Goal: Information Seeking & Learning: Learn about a topic

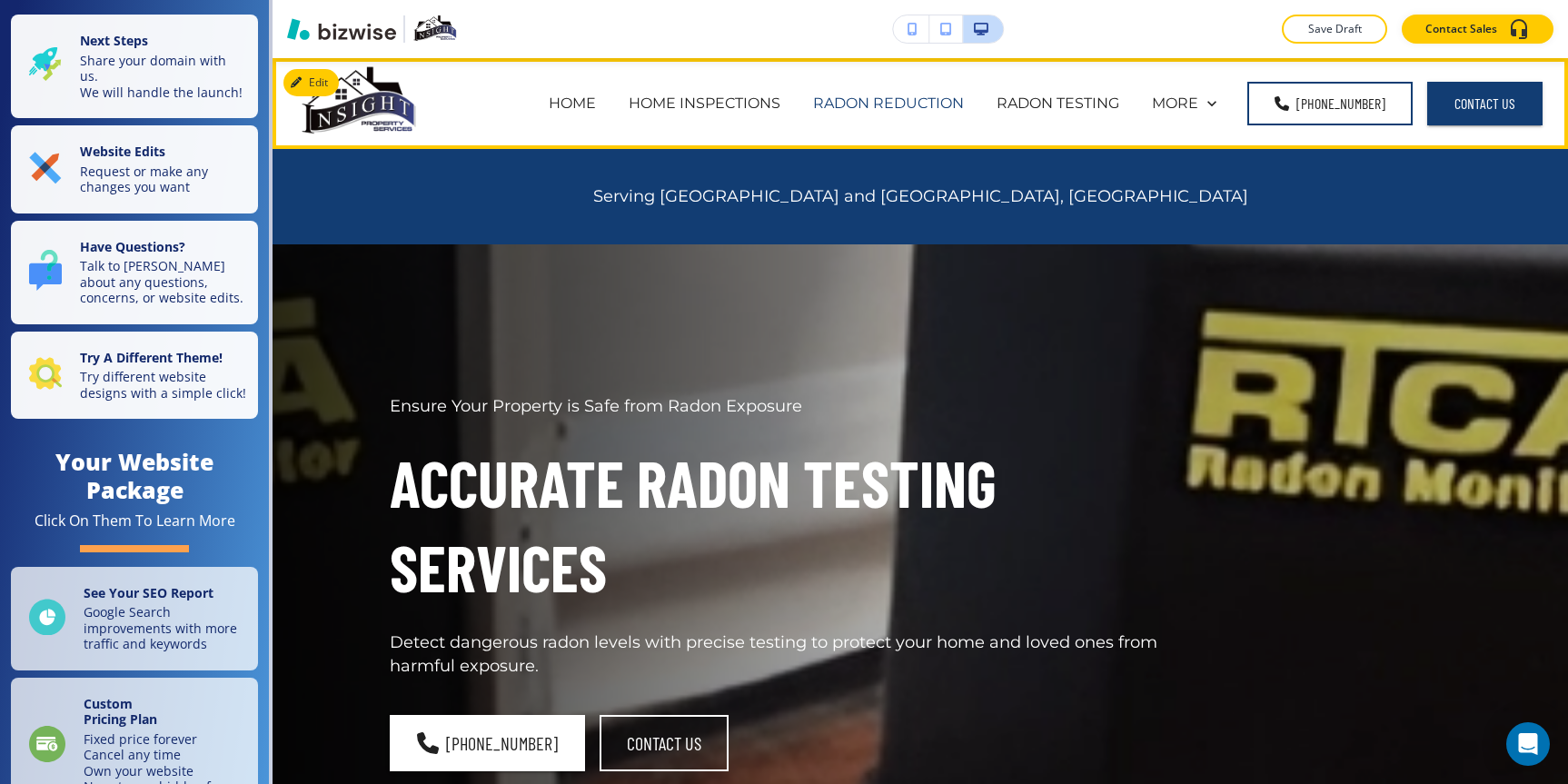
click at [942, 96] on p "RADON REDUCTION" at bounding box center [888, 103] width 151 height 21
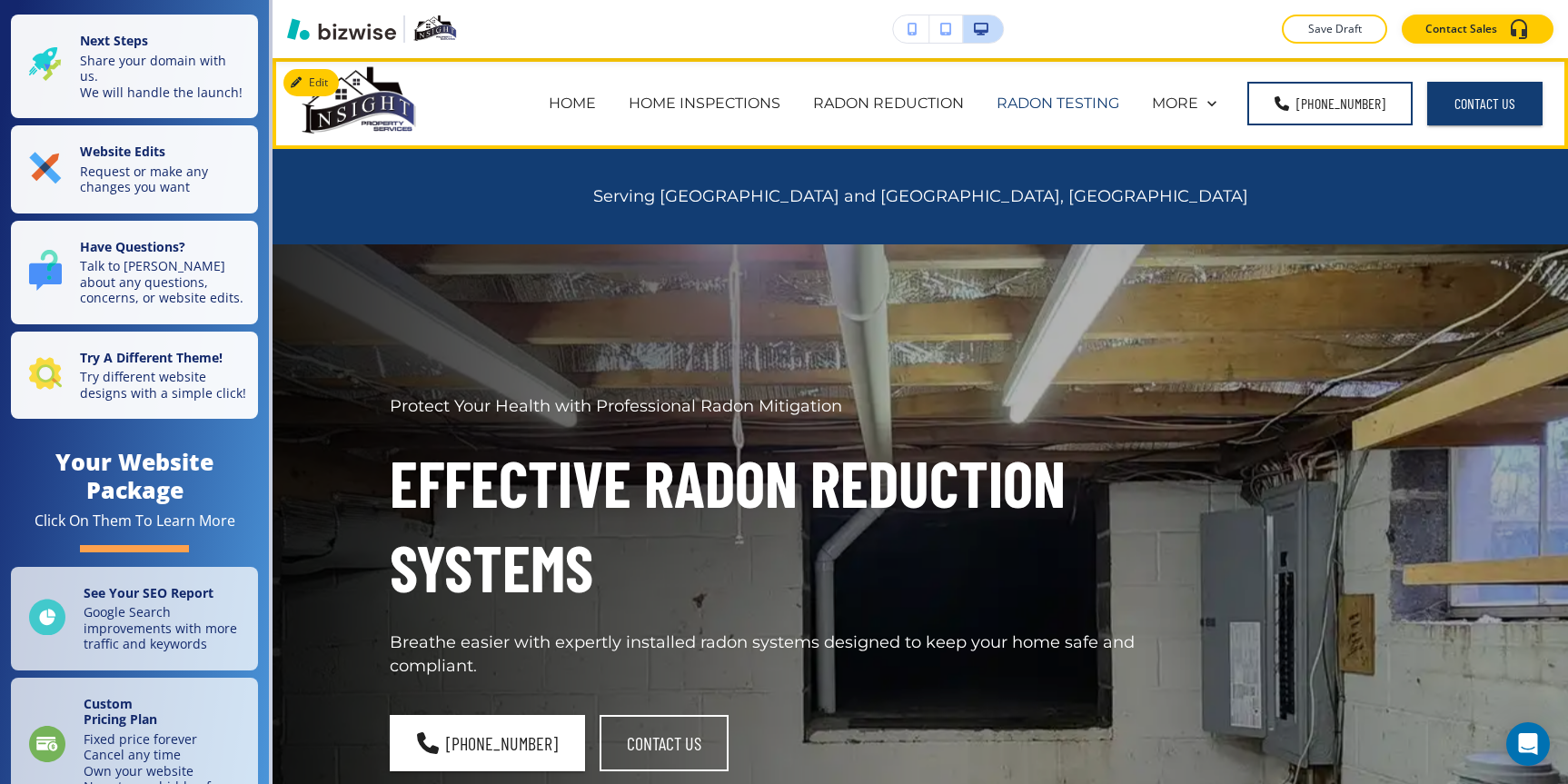
click at [1081, 112] on p "RADON TESTING" at bounding box center [1058, 103] width 123 height 21
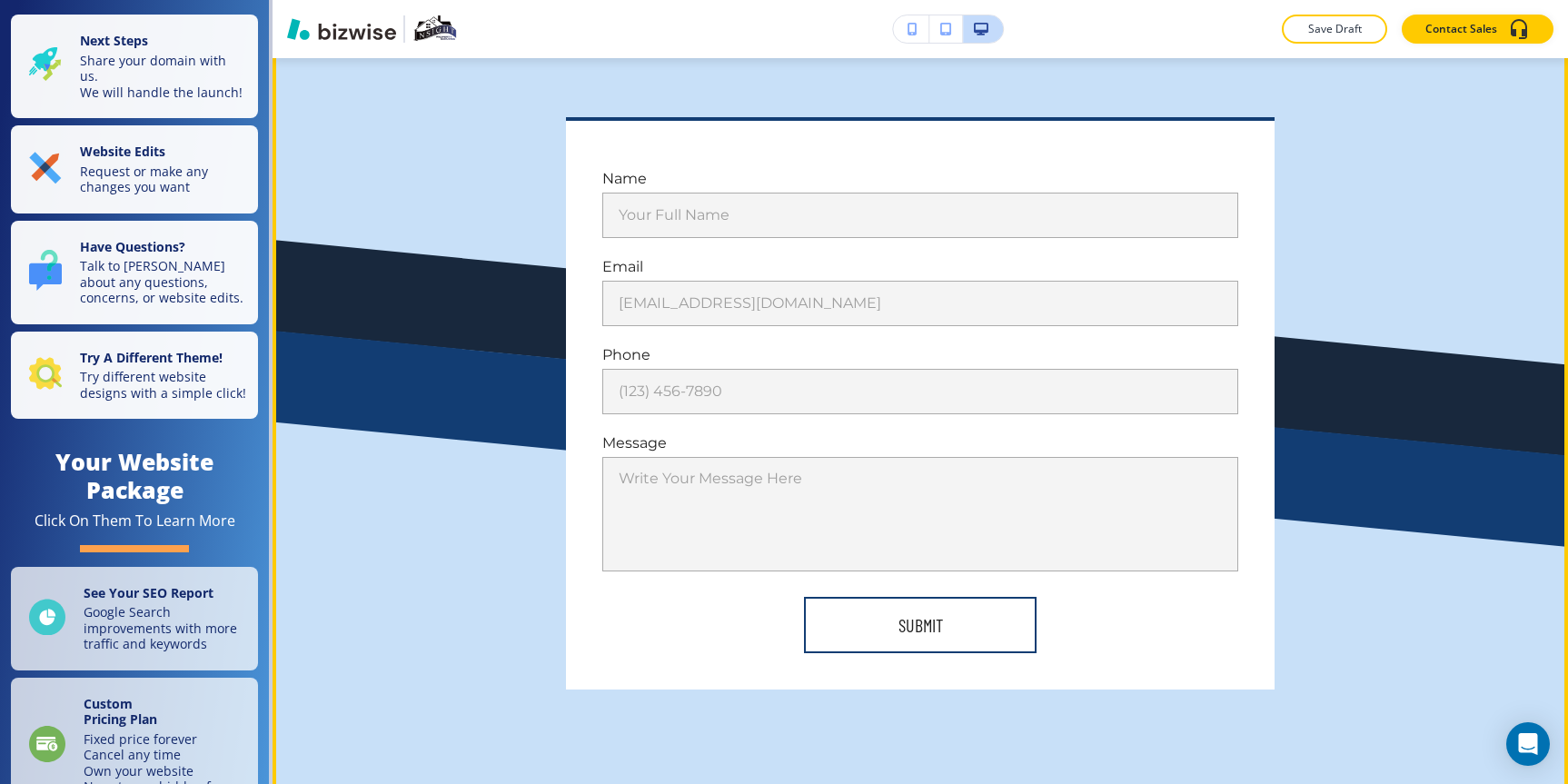
scroll to position [5222, 0]
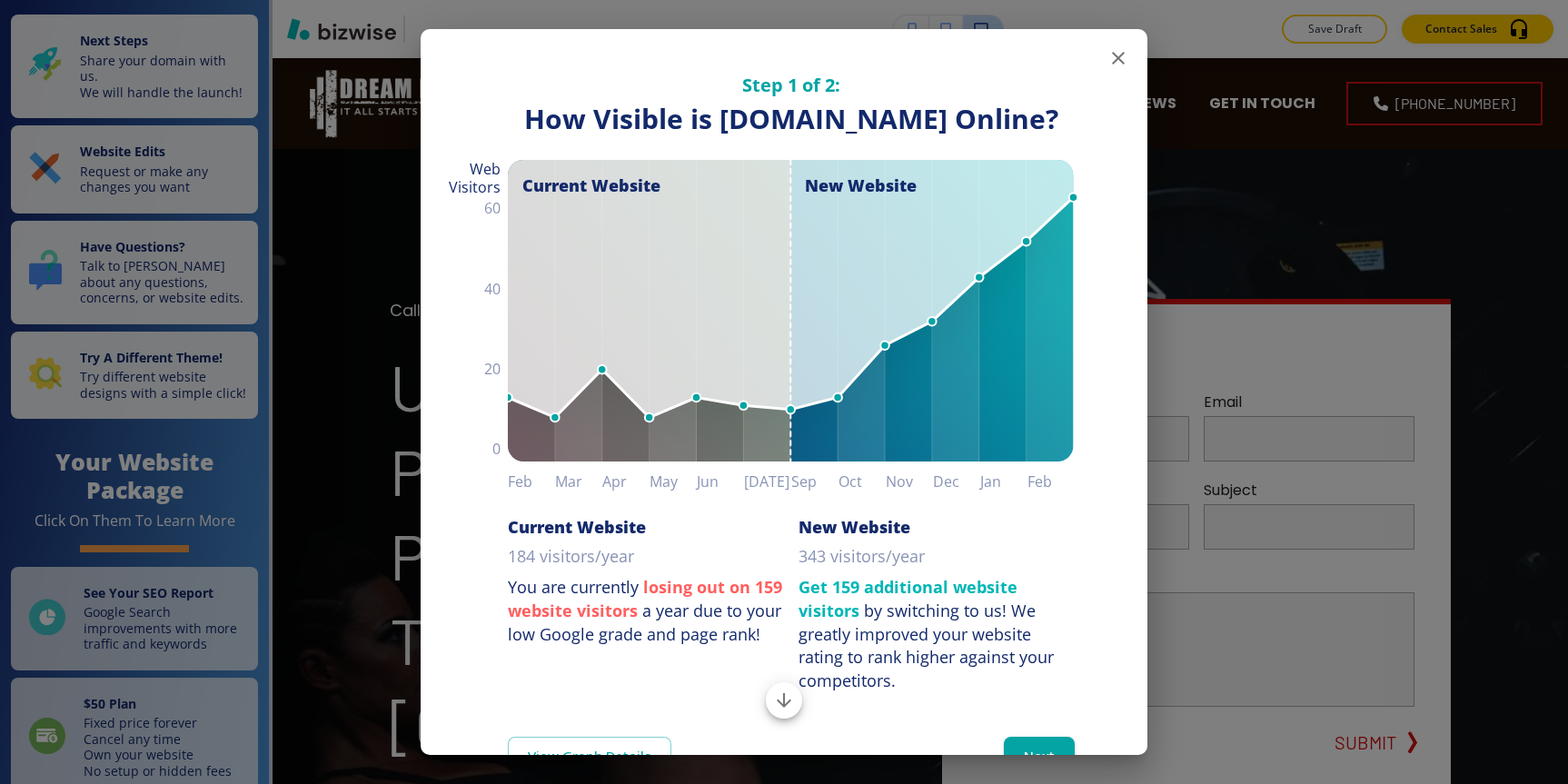
click at [1128, 62] on icon "button" at bounding box center [1118, 58] width 22 height 22
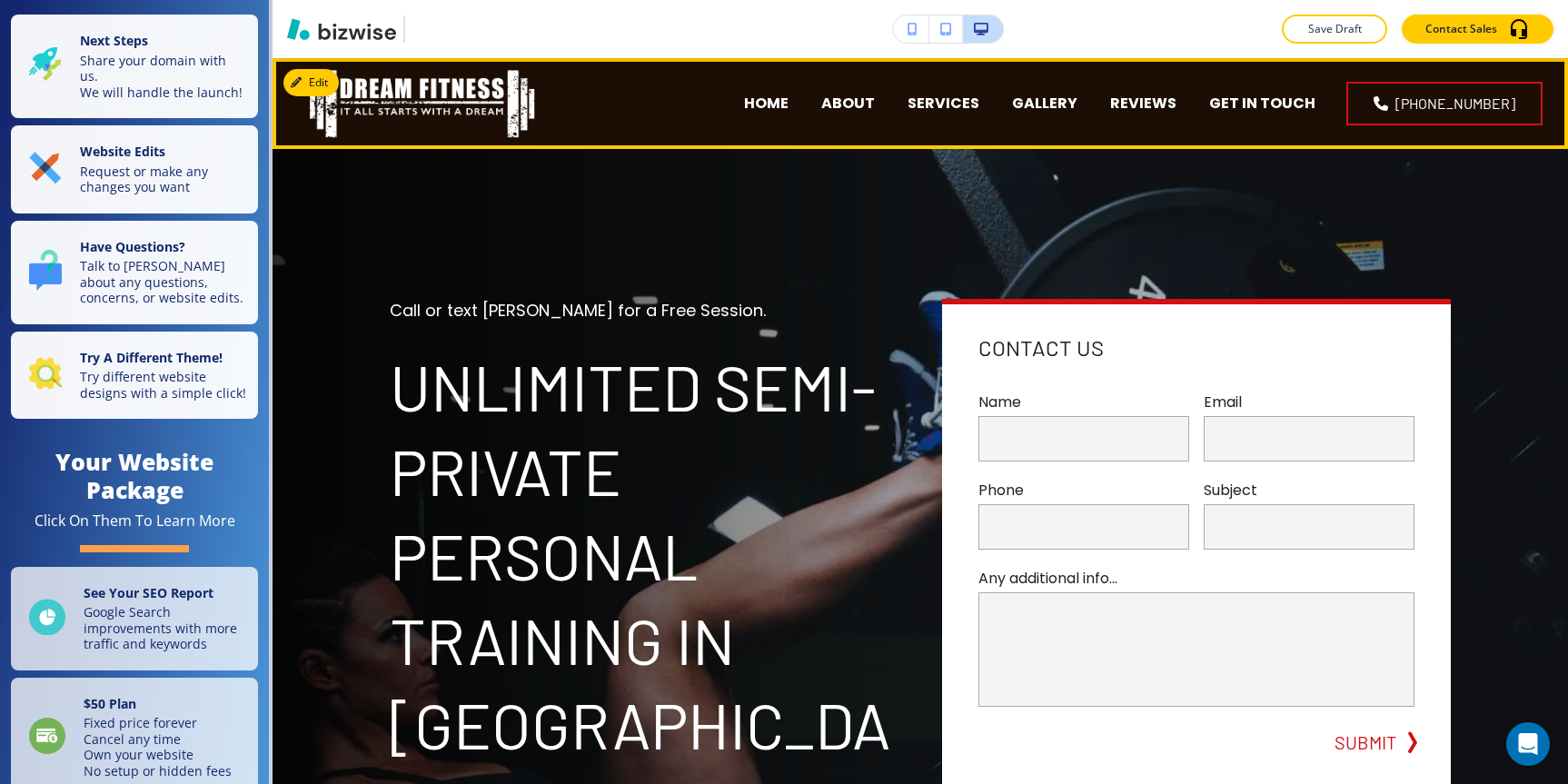
click at [1271, 92] on div "GET IN TOUCH" at bounding box center [1262, 104] width 139 height 73
click at [1271, 112] on p "GET IN TOUCH" at bounding box center [1262, 103] width 107 height 21
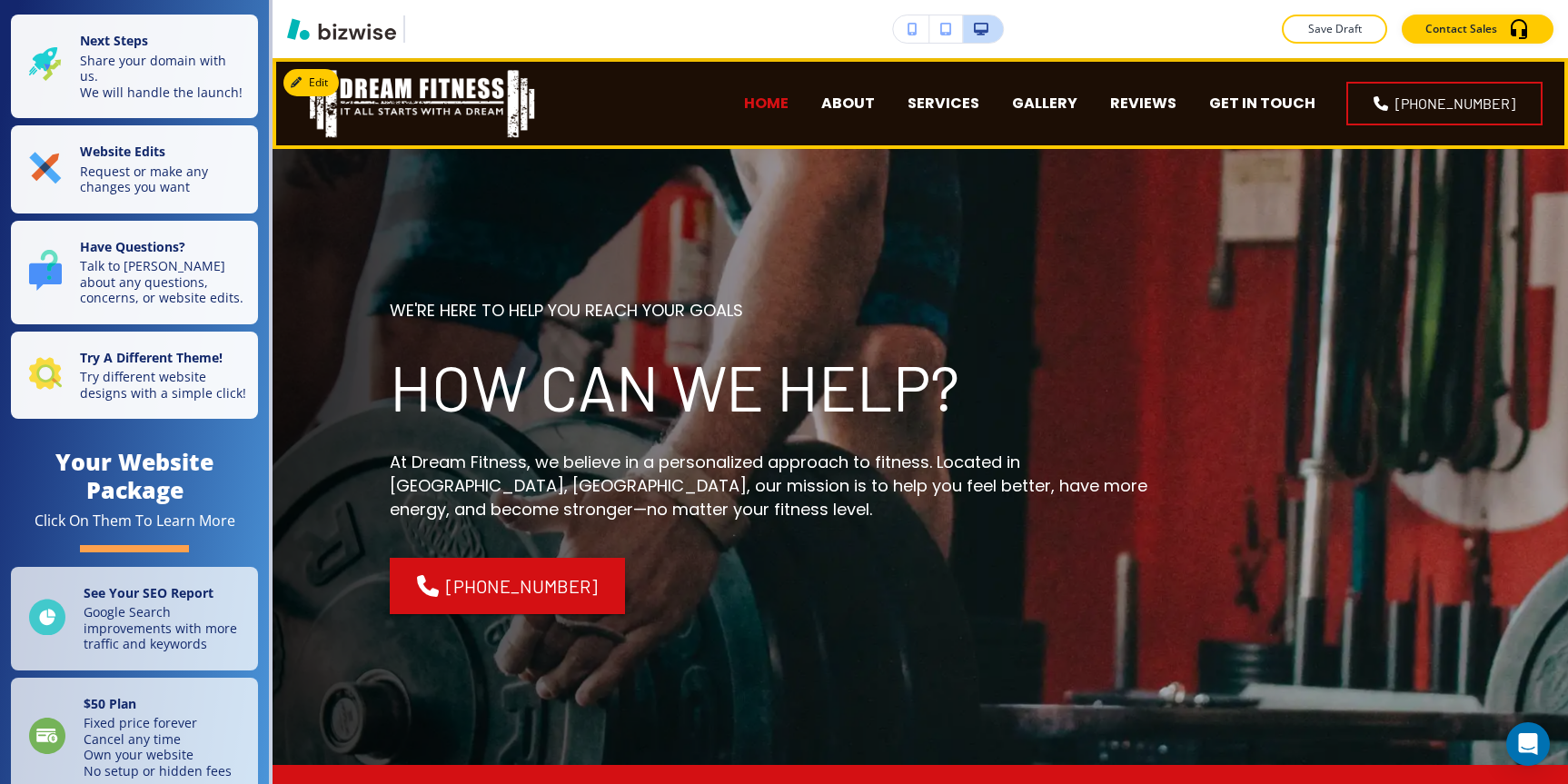
click at [788, 108] on p "HOME" at bounding box center [766, 103] width 45 height 21
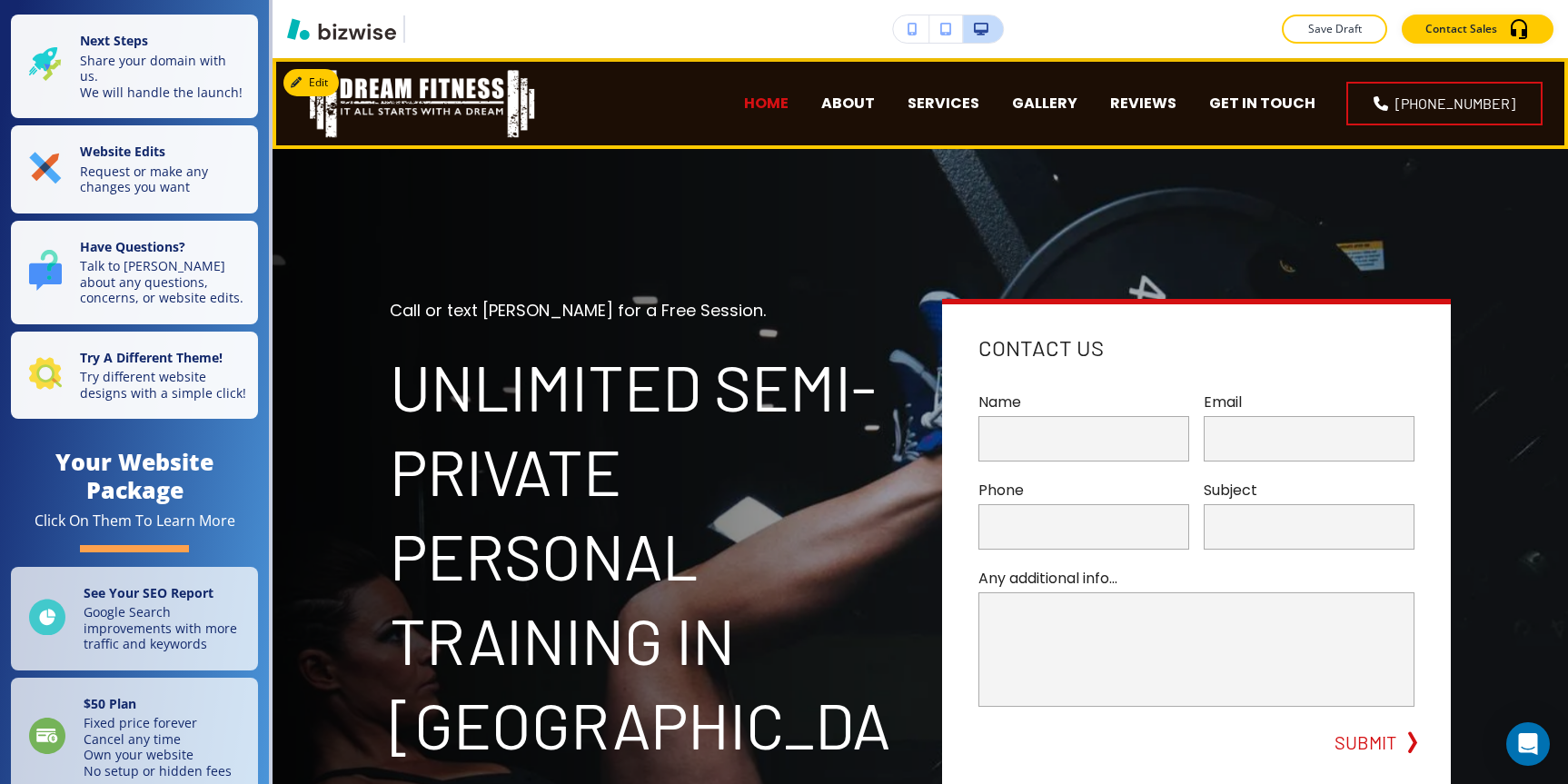
click at [788, 108] on p "HOME" at bounding box center [766, 103] width 45 height 21
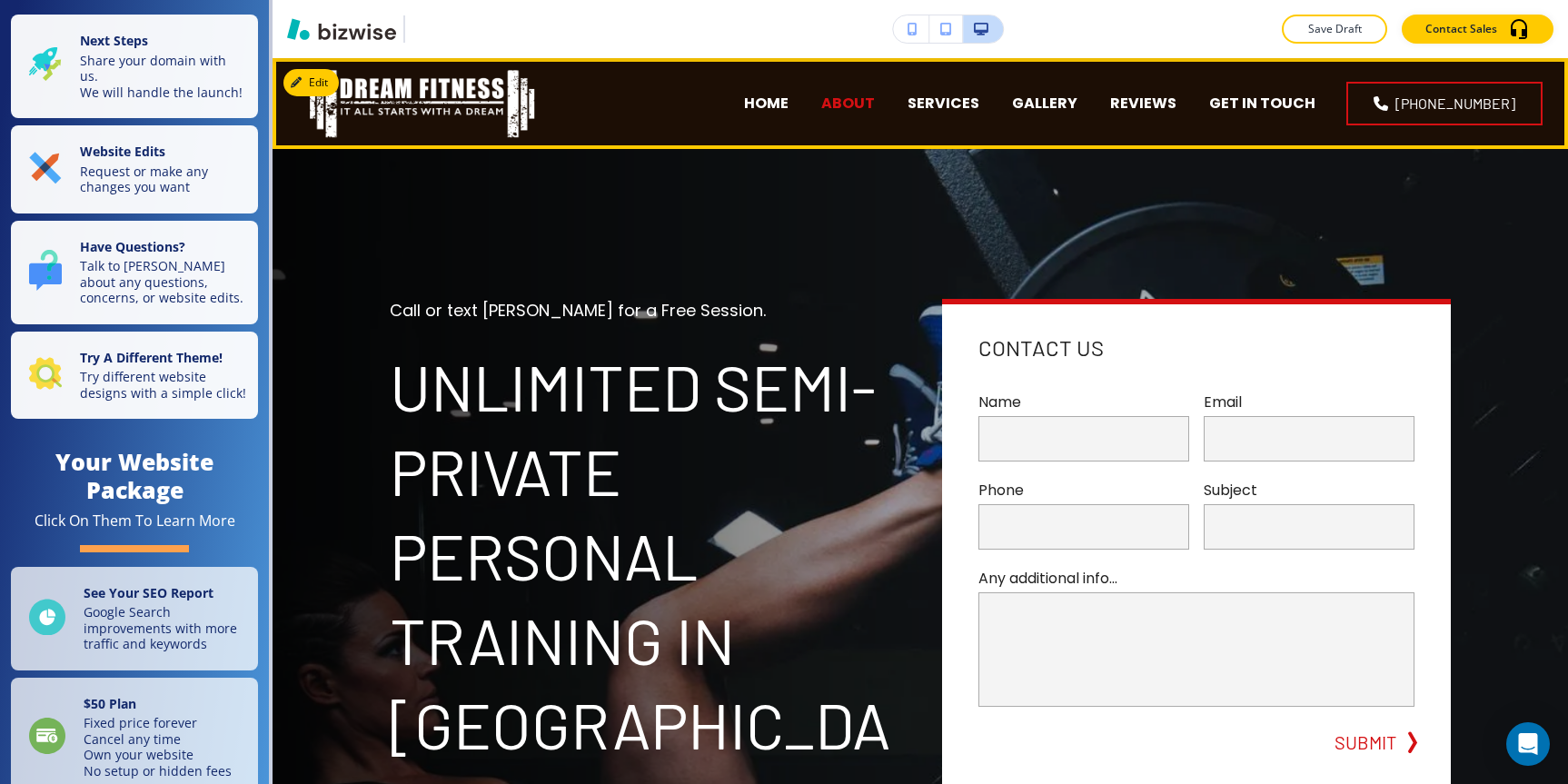
click at [875, 98] on p "ABOUT" at bounding box center [847, 103] width 54 height 21
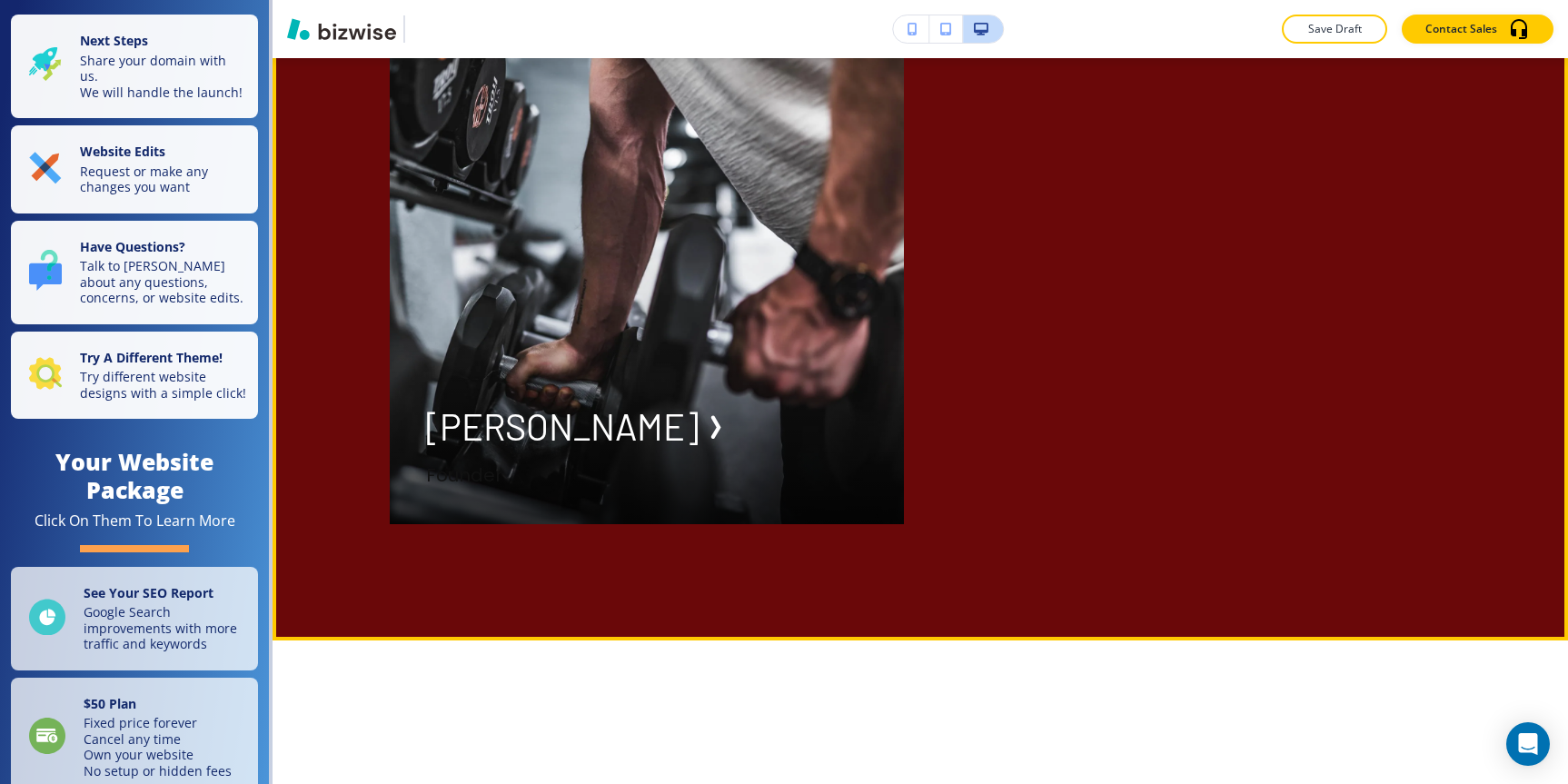
scroll to position [1939, 0]
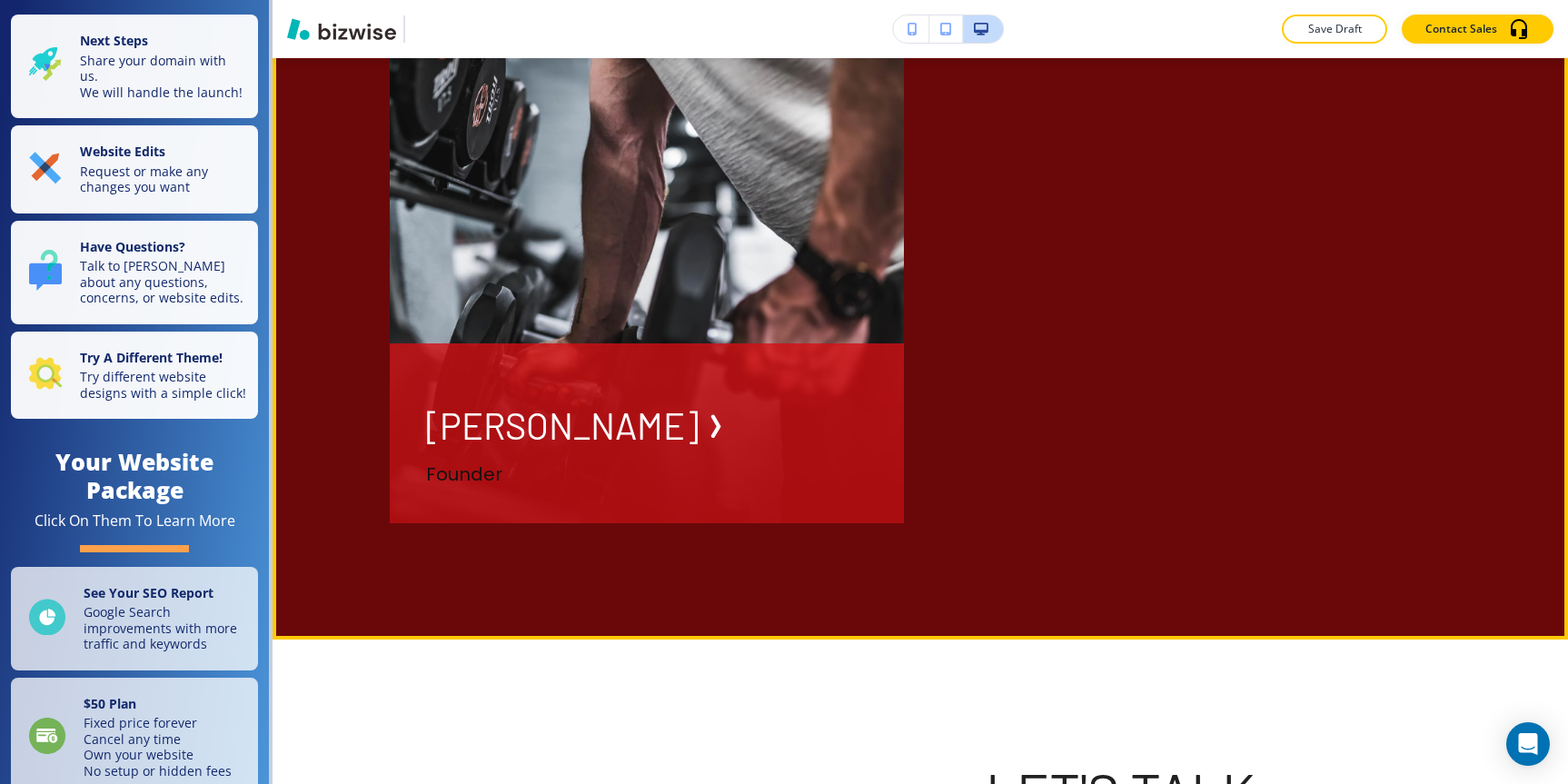
click at [585, 377] on div "Eric K. Founder" at bounding box center [647, 433] width 514 height 180
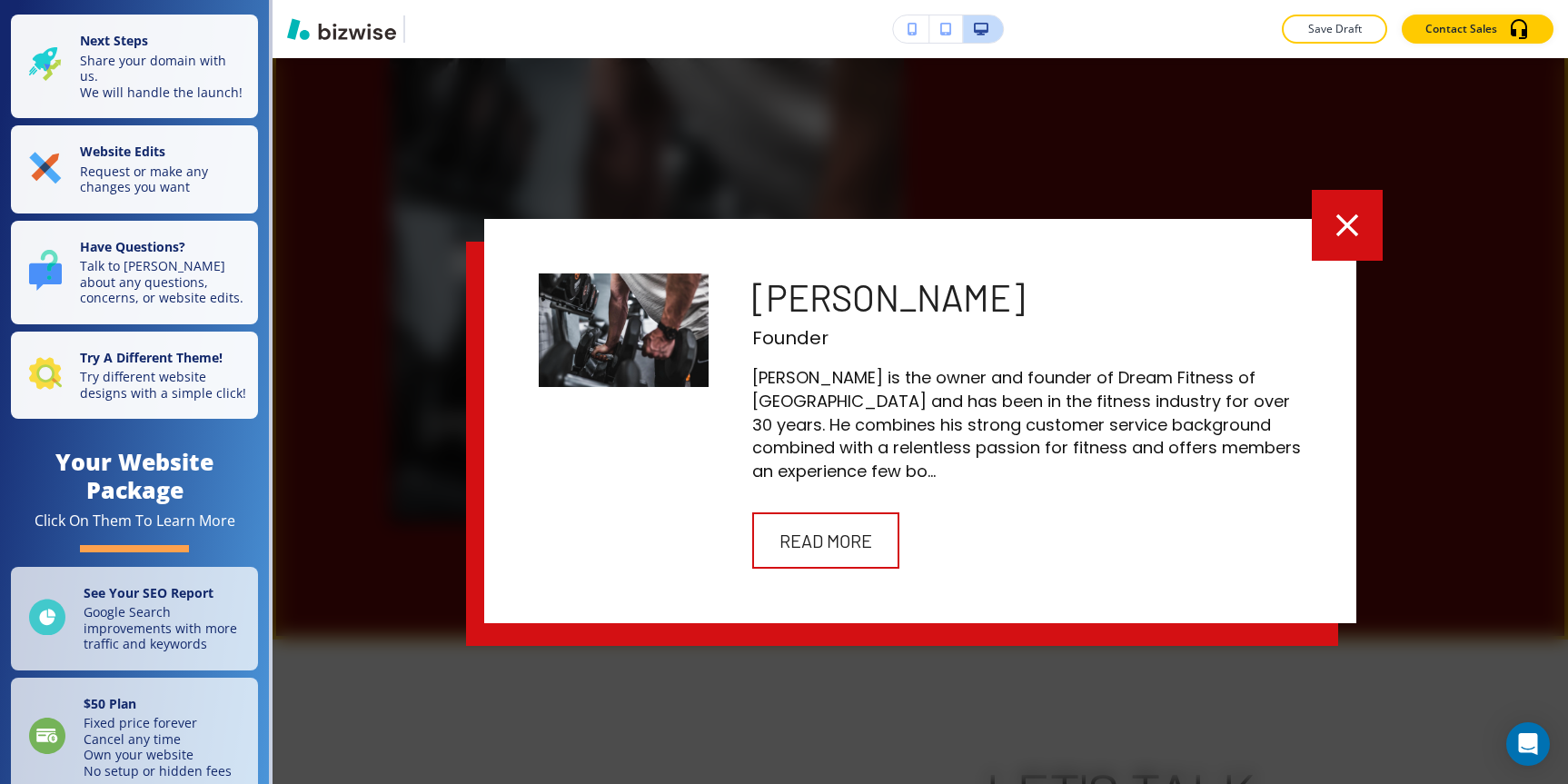
click at [1357, 232] on icon "button" at bounding box center [1348, 225] width 38 height 38
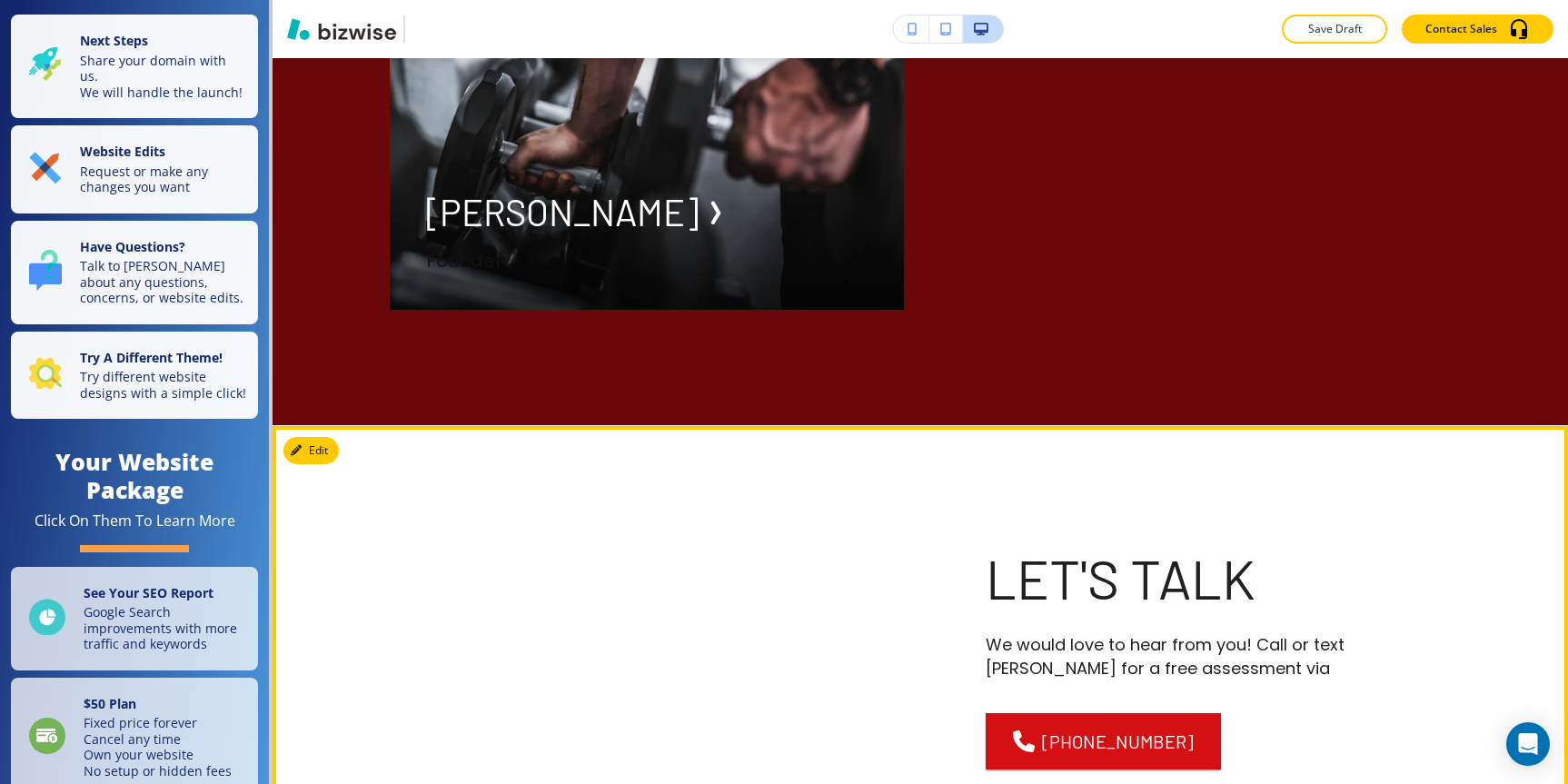
scroll to position [2132, 0]
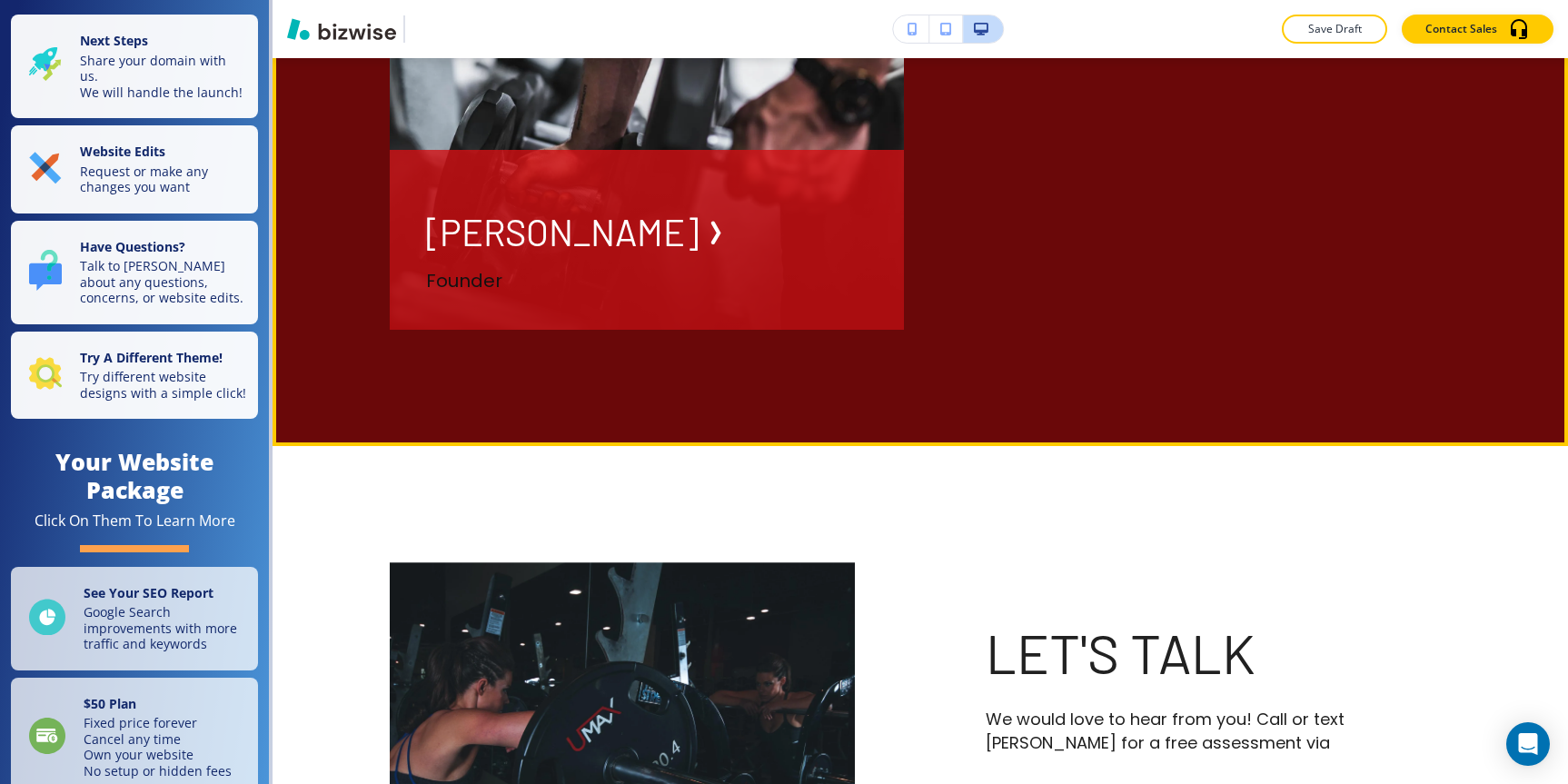
click at [755, 158] on img at bounding box center [647, 85] width 514 height 490
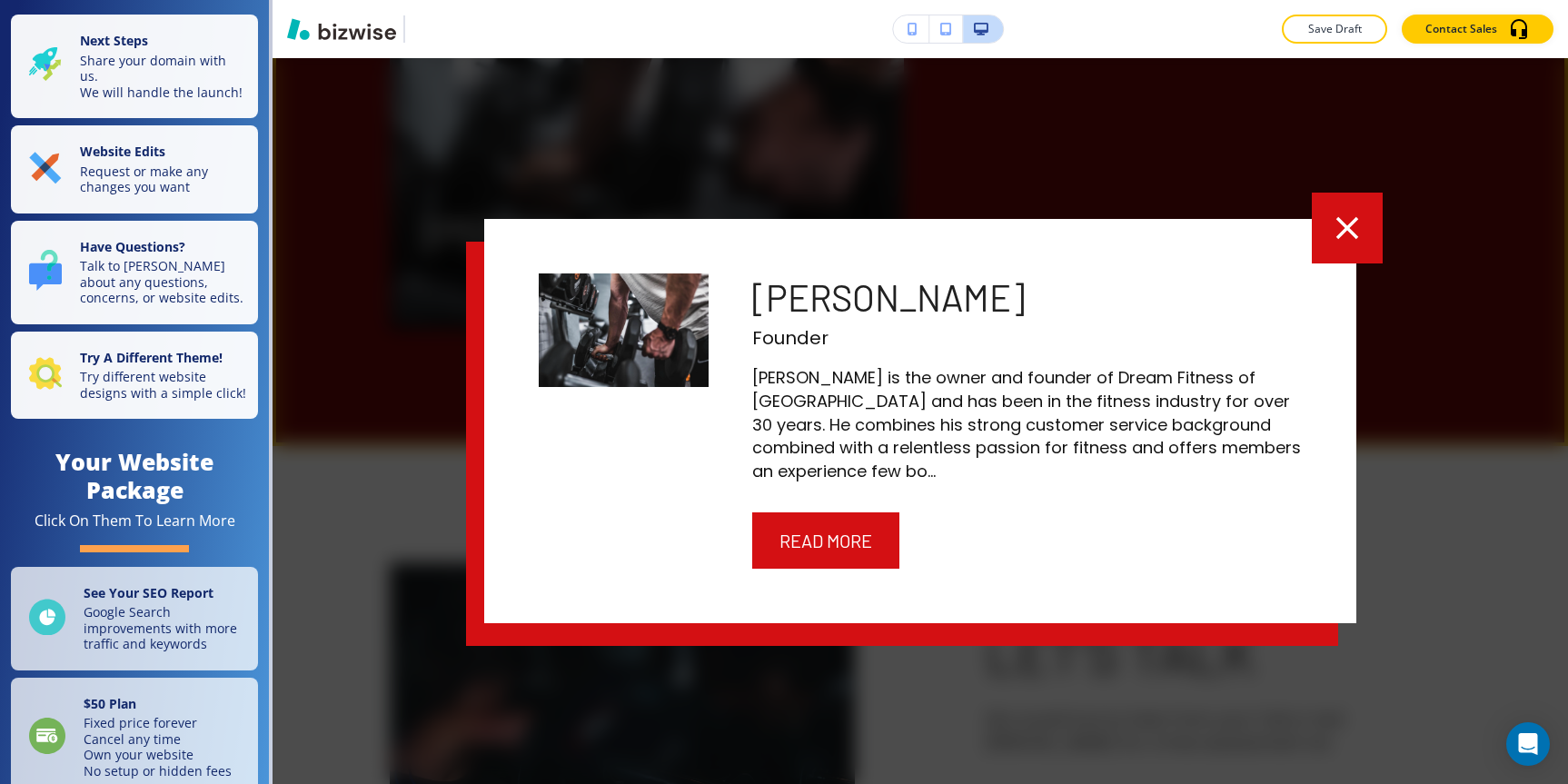
click at [809, 529] on button "READ MORE" at bounding box center [826, 541] width 148 height 57
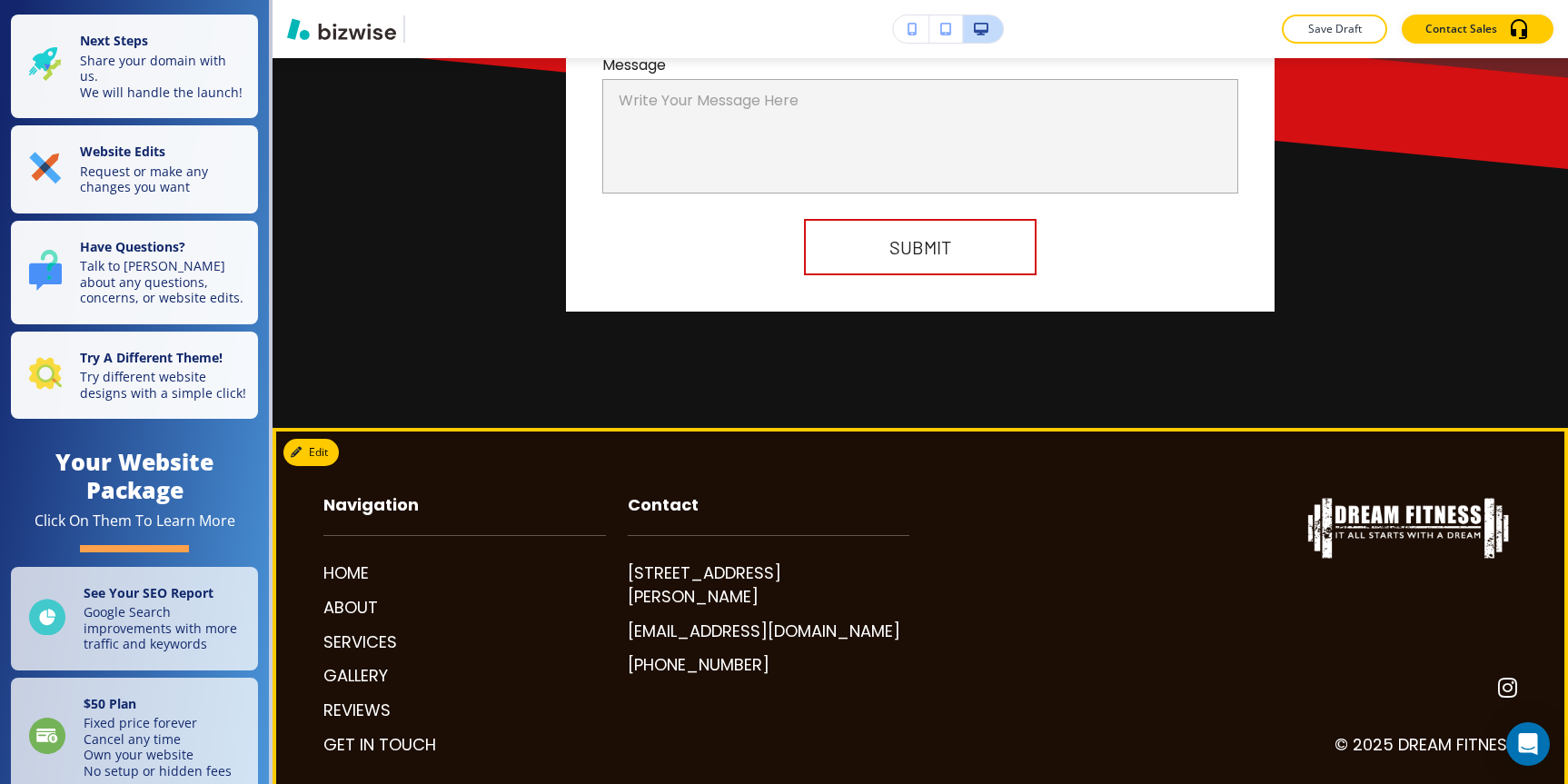
scroll to position [3899, 0]
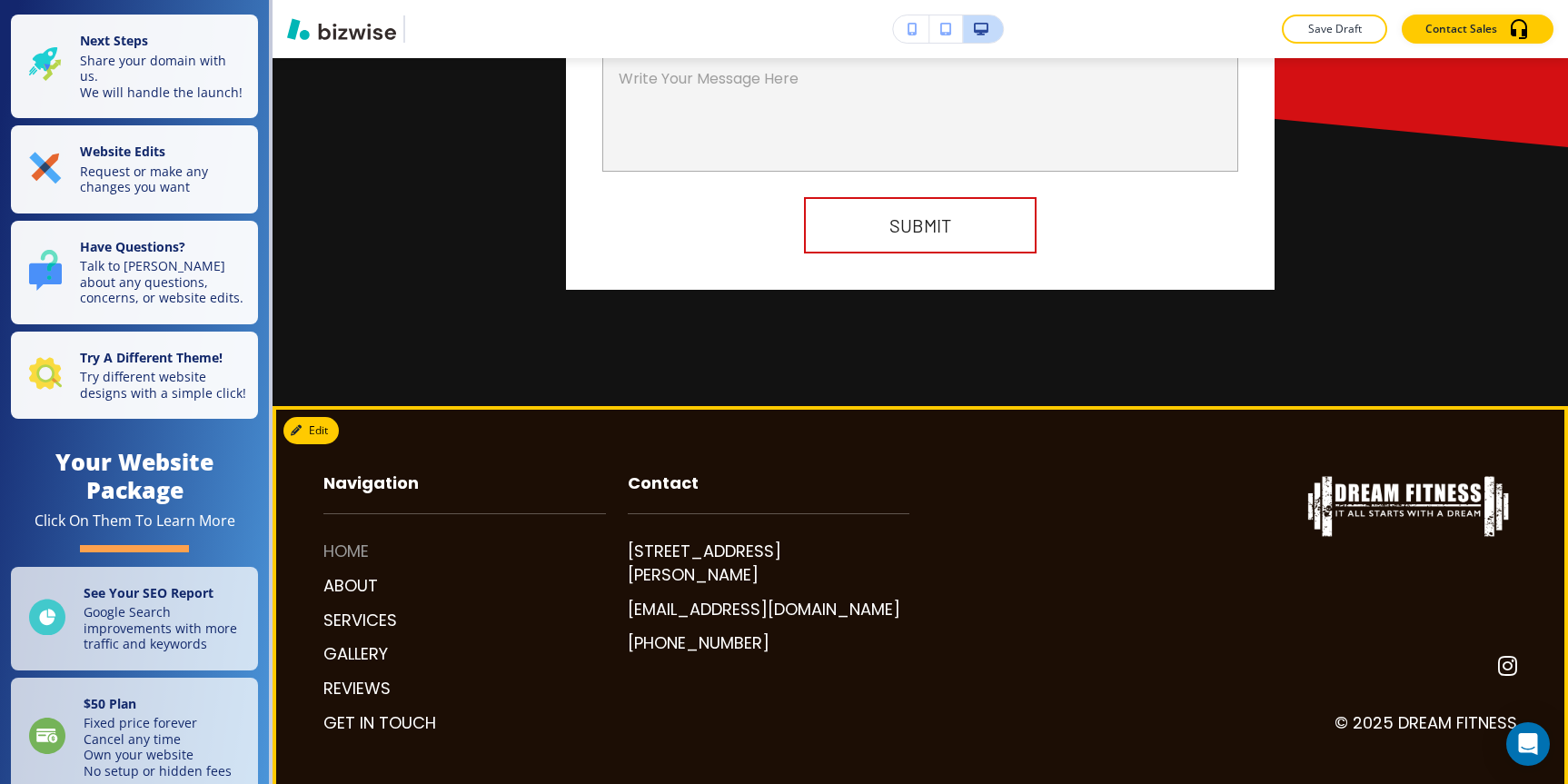
click at [357, 540] on p "HOME" at bounding box center [346, 552] width 46 height 24
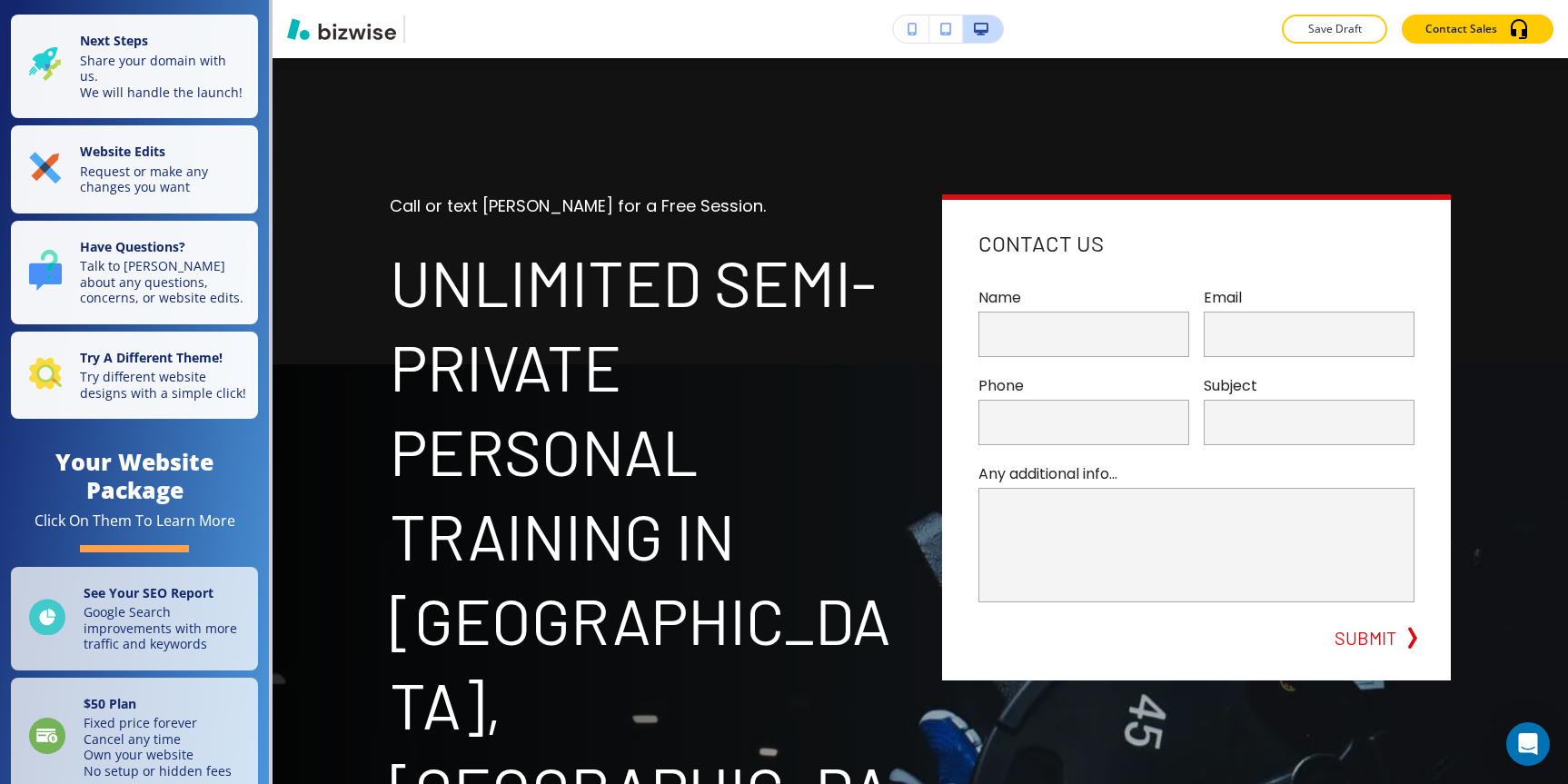
scroll to position [0, 0]
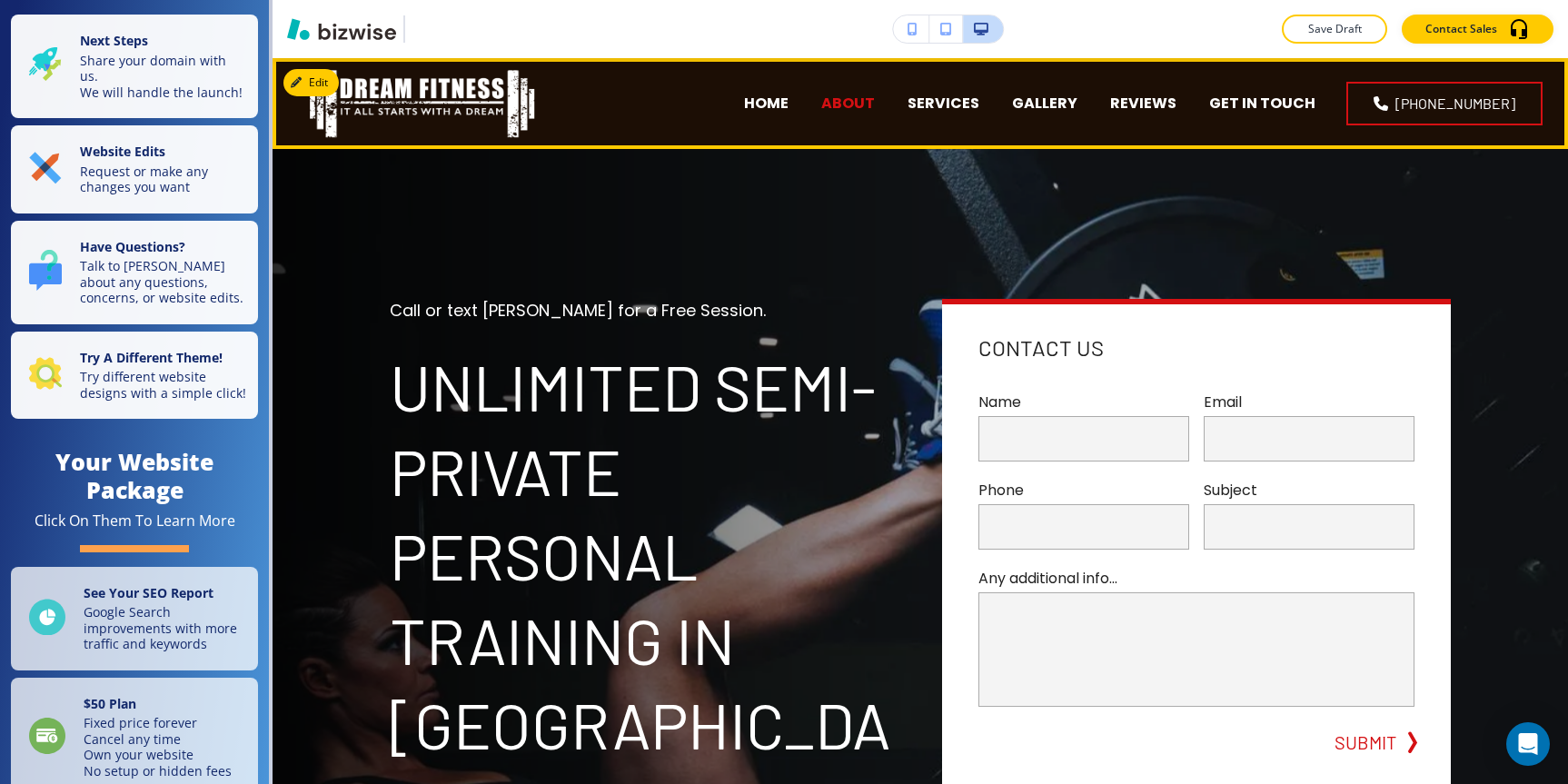
click at [875, 105] on p "ABOUT" at bounding box center [847, 103] width 54 height 21
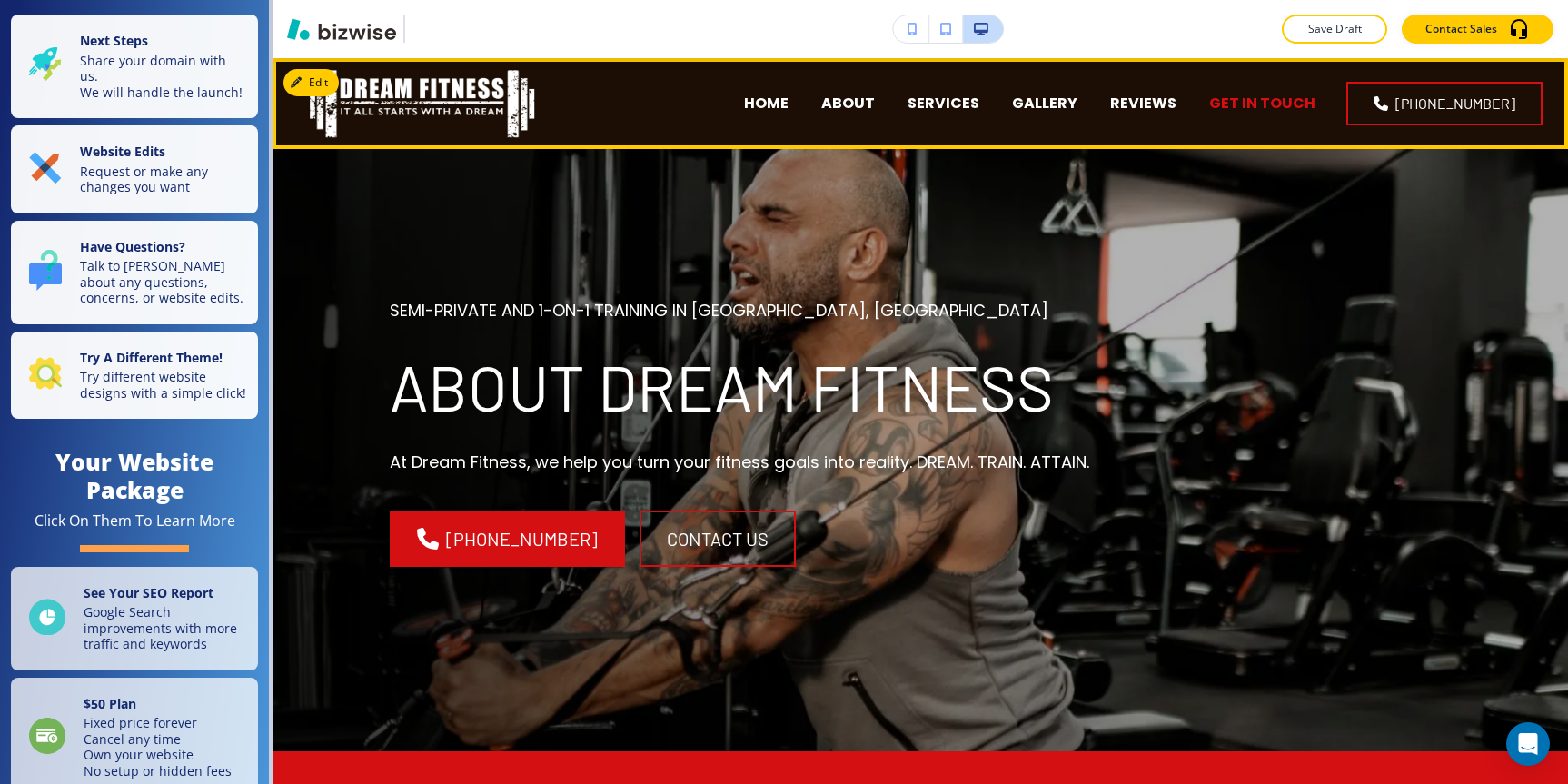
click at [1278, 105] on p "GET IN TOUCH" at bounding box center [1262, 103] width 107 height 21
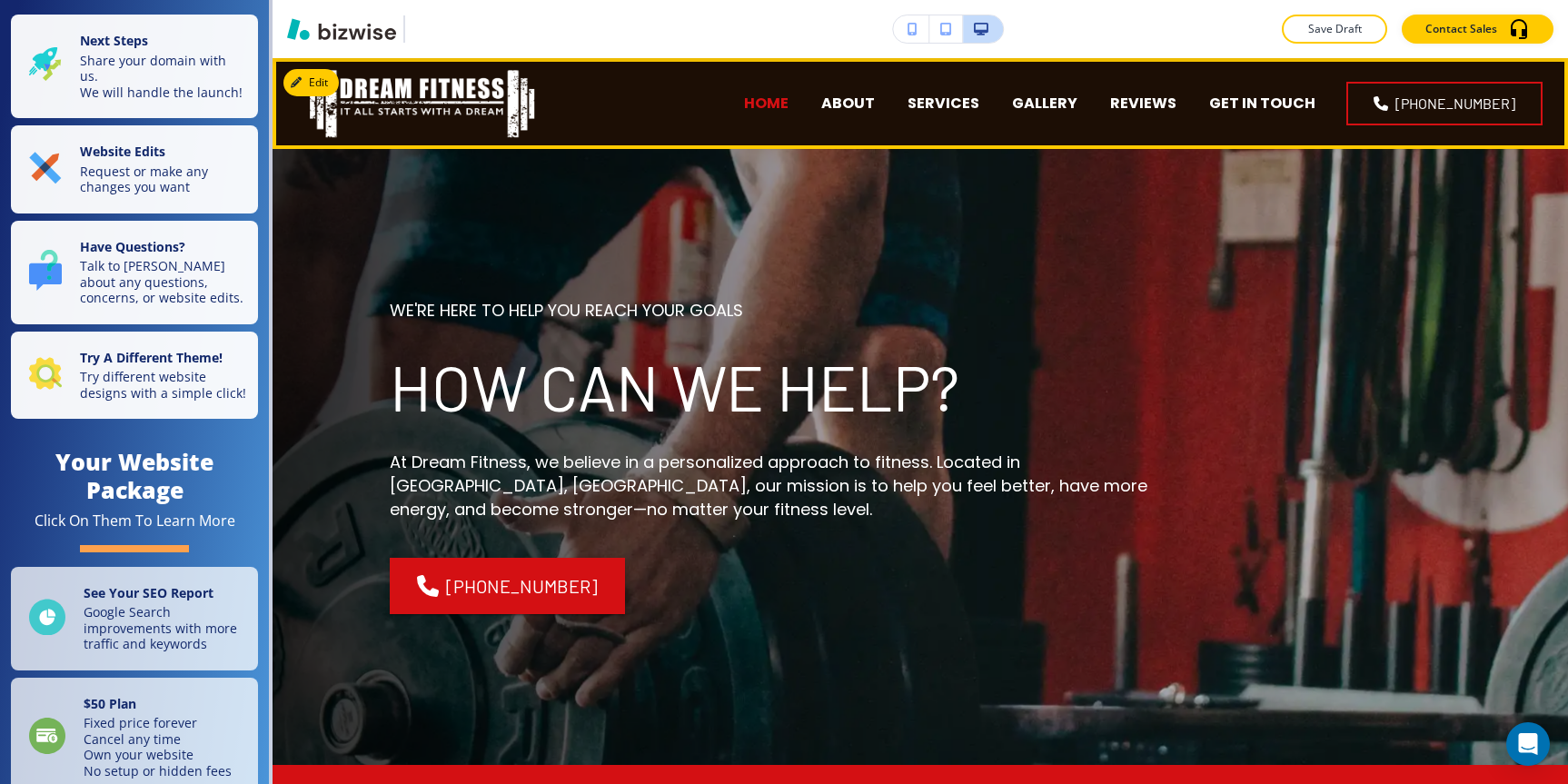
click at [788, 104] on p "HOME" at bounding box center [766, 103] width 45 height 21
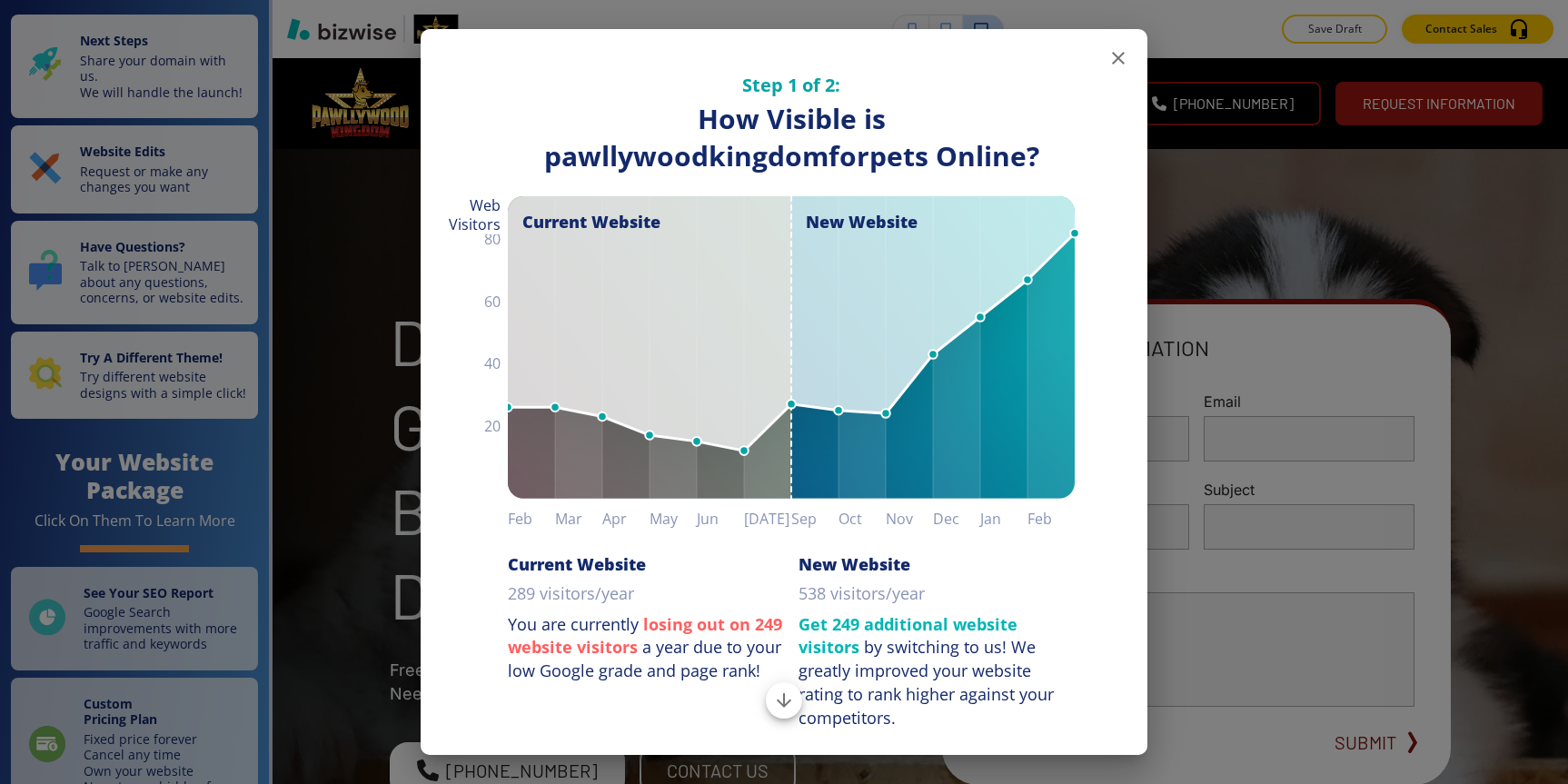
click at [1116, 55] on icon "button" at bounding box center [1118, 58] width 22 height 22
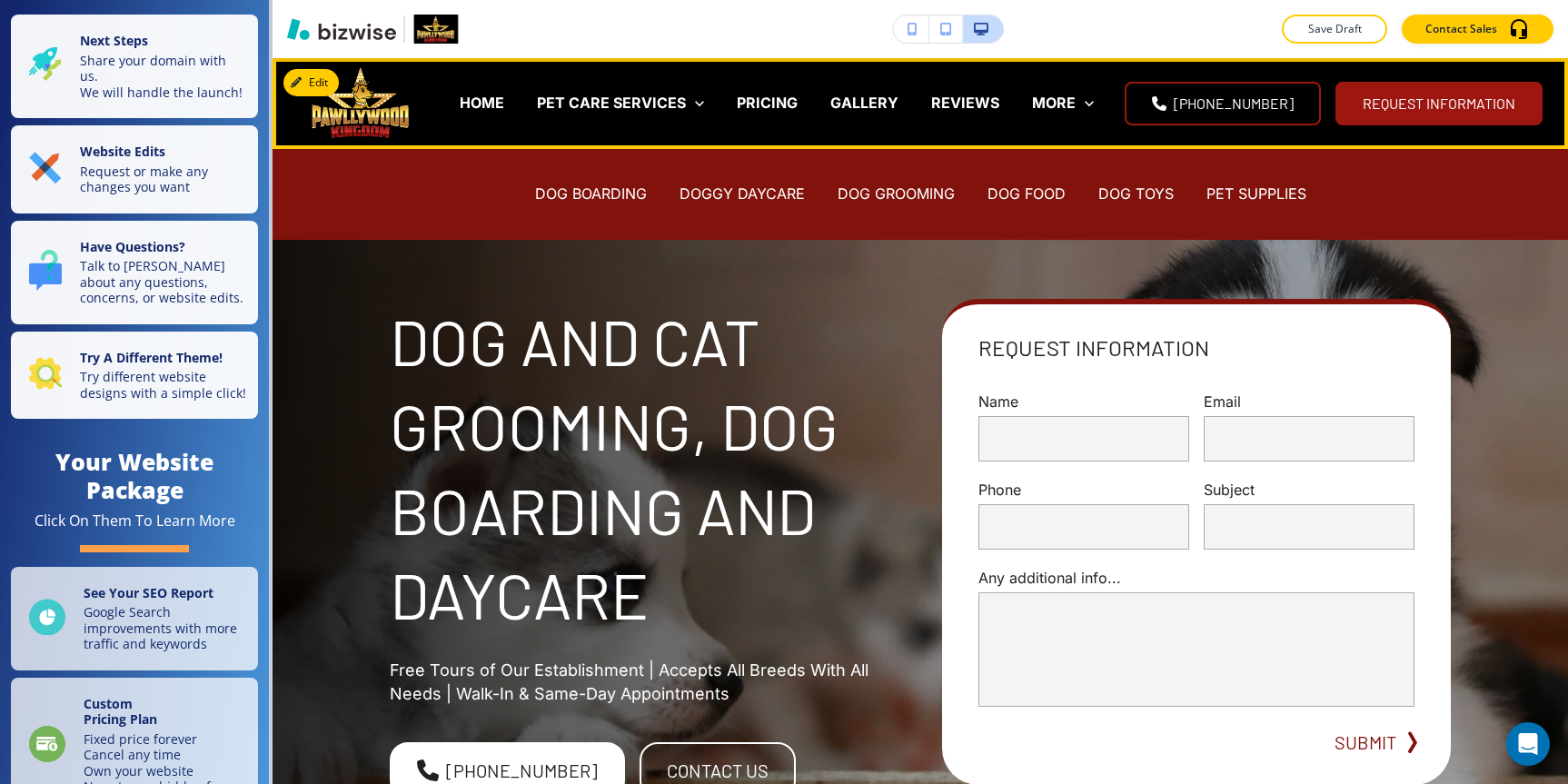
click at [1274, 206] on div "PET SUPPLIES" at bounding box center [1256, 194] width 133 height 73
click at [1022, 187] on p "DOG FOOD" at bounding box center [1027, 193] width 78 height 21
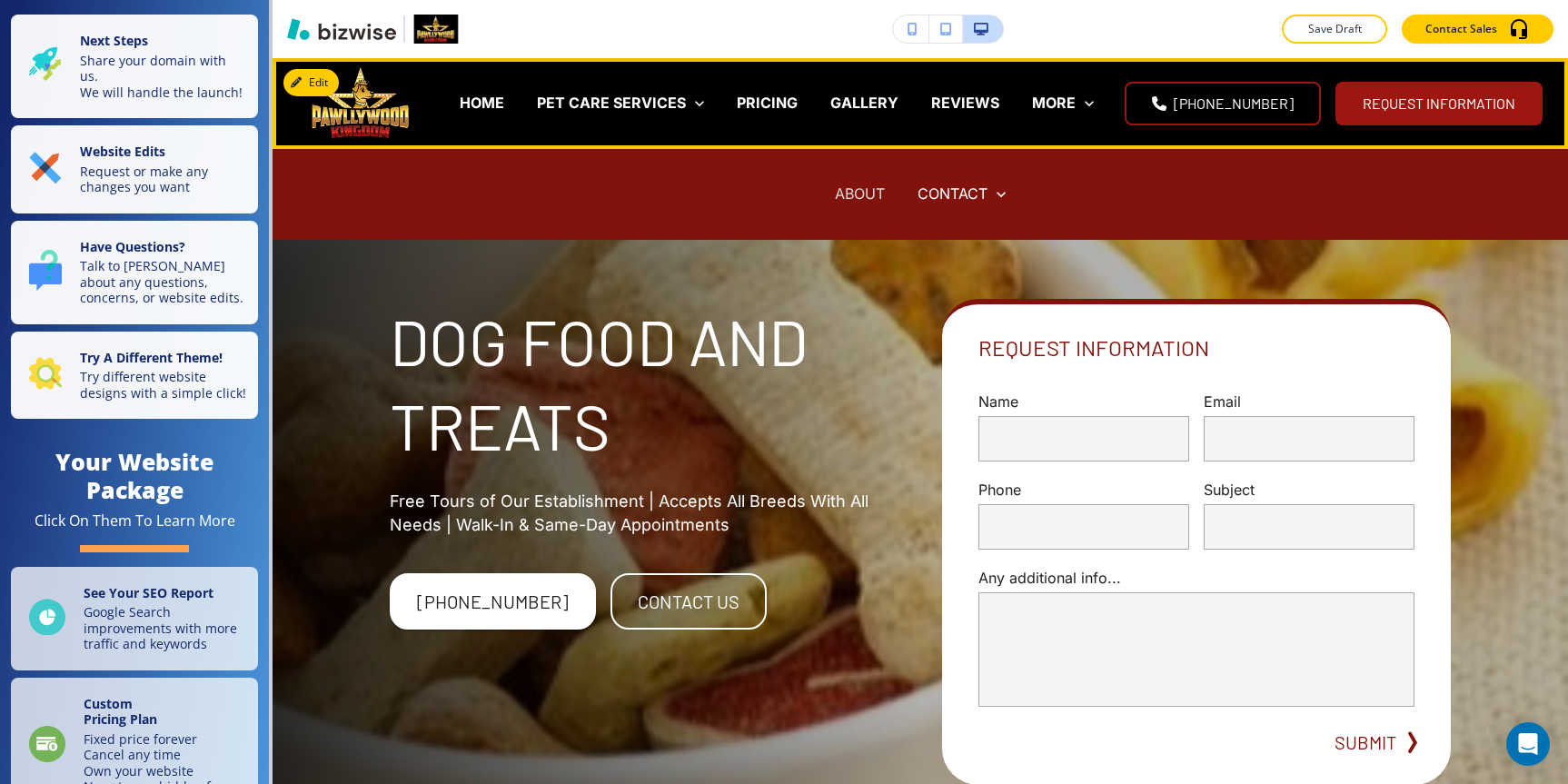
click at [864, 191] on p "ABOUT" at bounding box center [859, 193] width 50 height 21
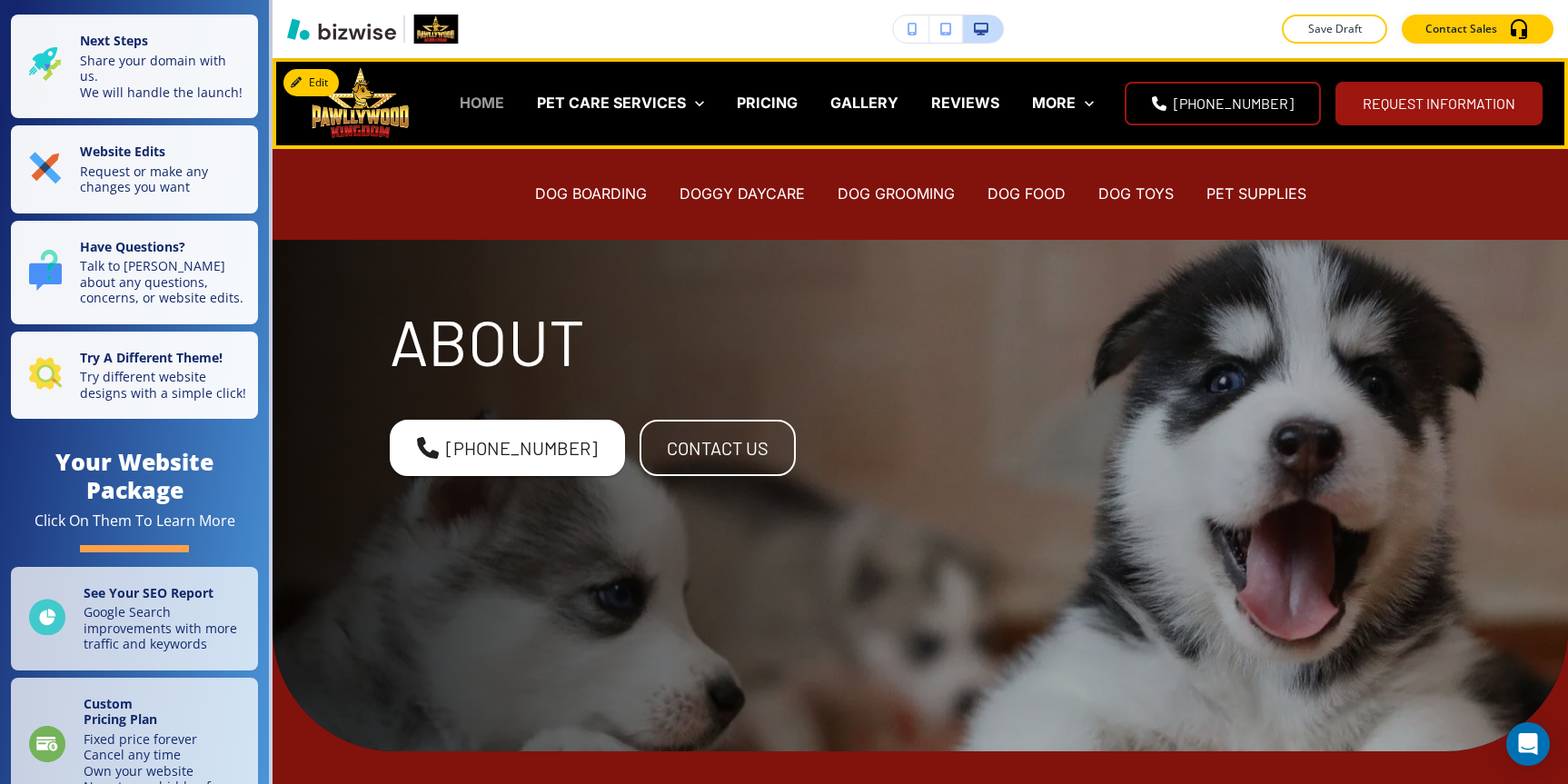
click at [504, 100] on p "HOME" at bounding box center [481, 103] width 45 height 21
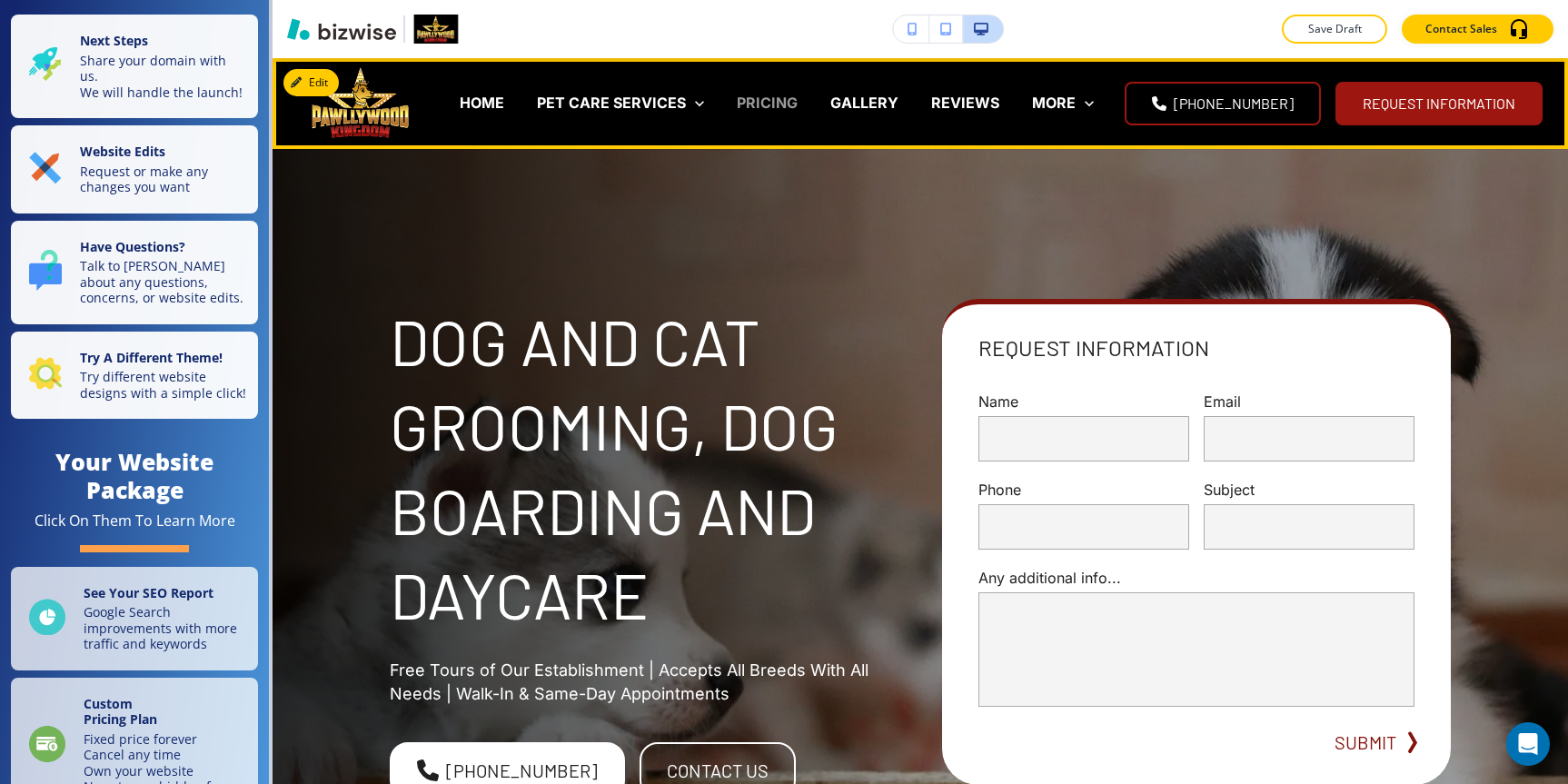
click at [797, 105] on p "PRICING" at bounding box center [767, 103] width 61 height 21
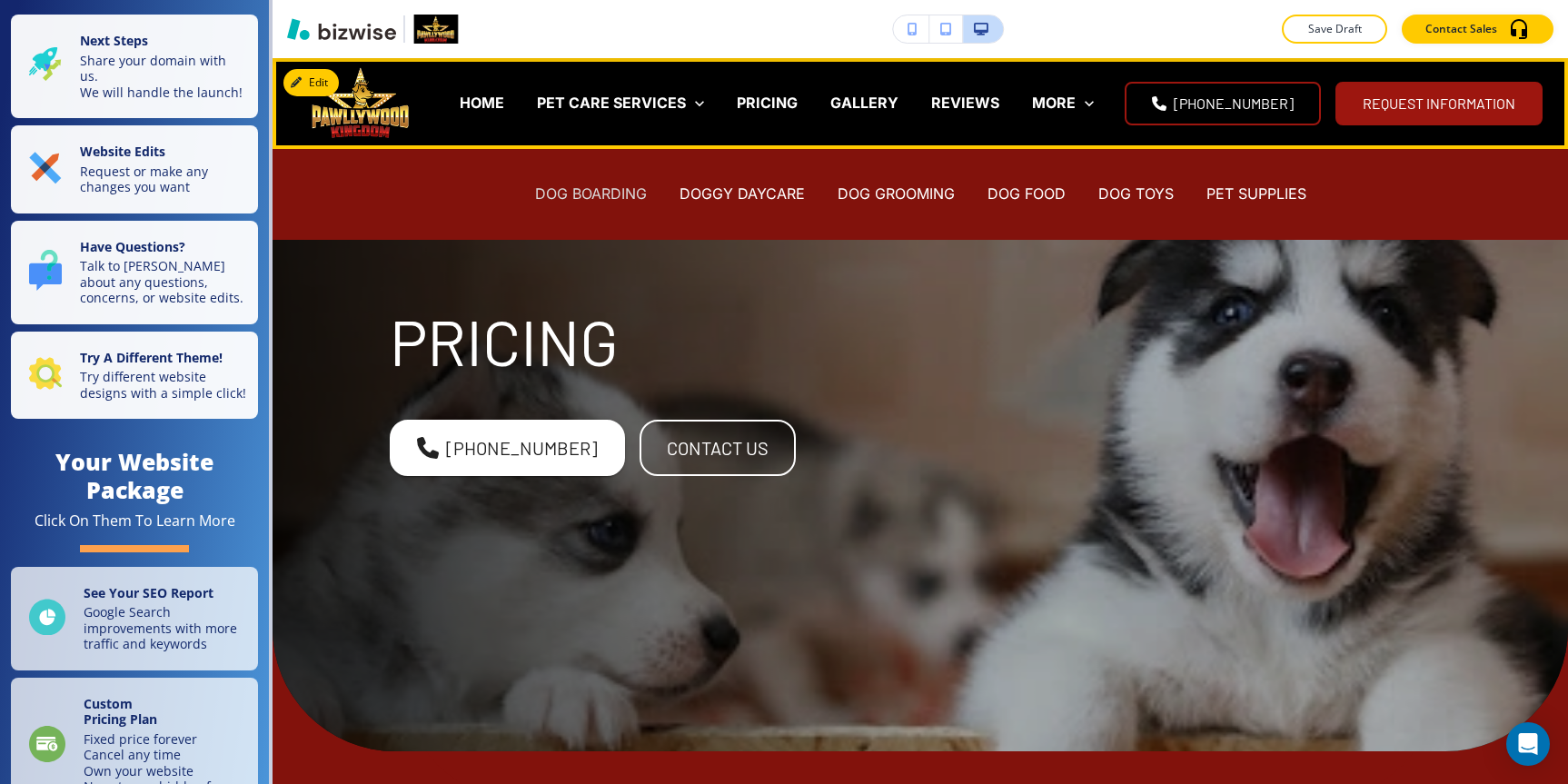
click at [607, 200] on p "DOG BOARDING" at bounding box center [590, 193] width 112 height 21
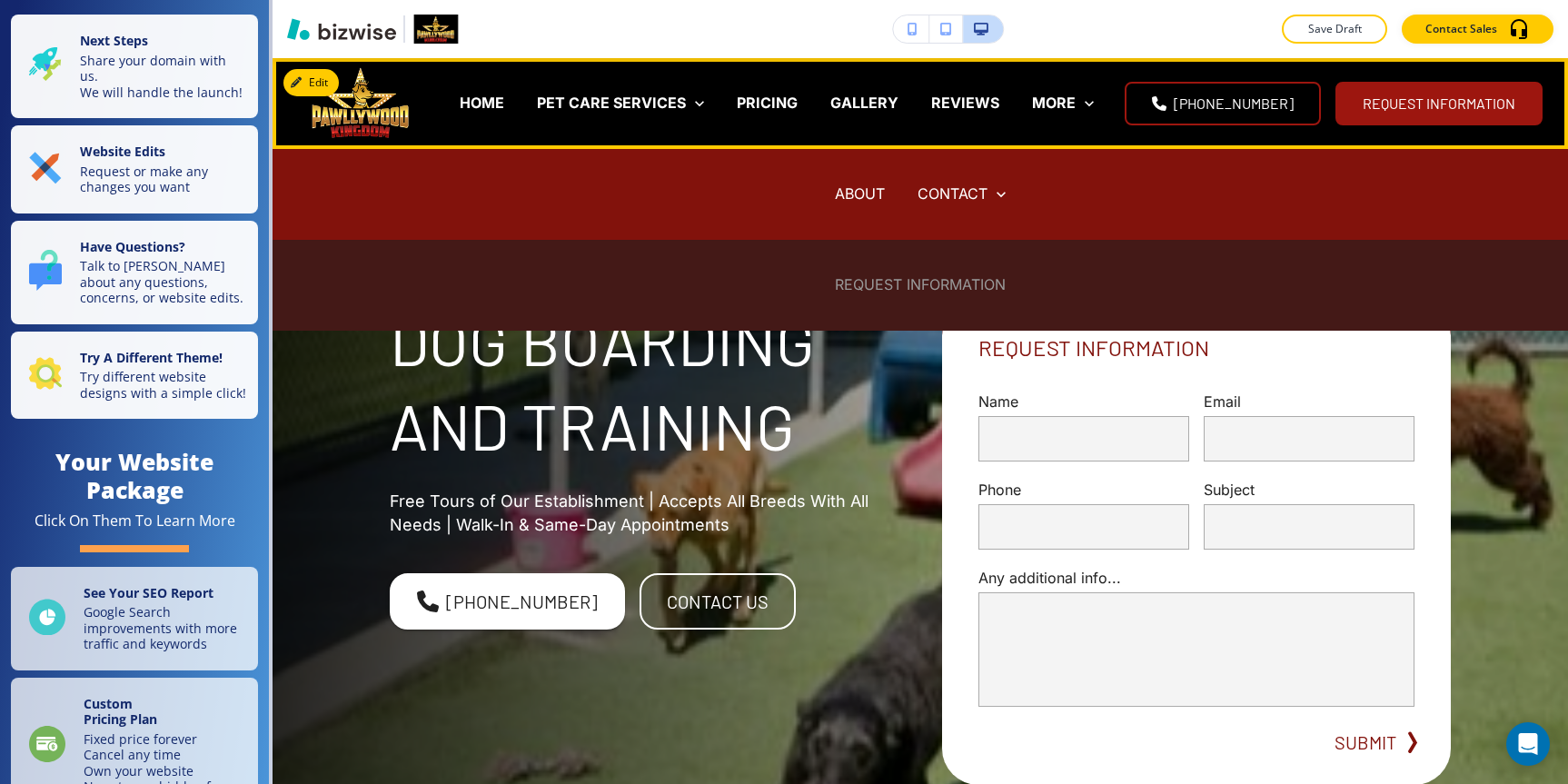
click at [903, 279] on p "REQUEST INFORMATION" at bounding box center [919, 284] width 170 height 21
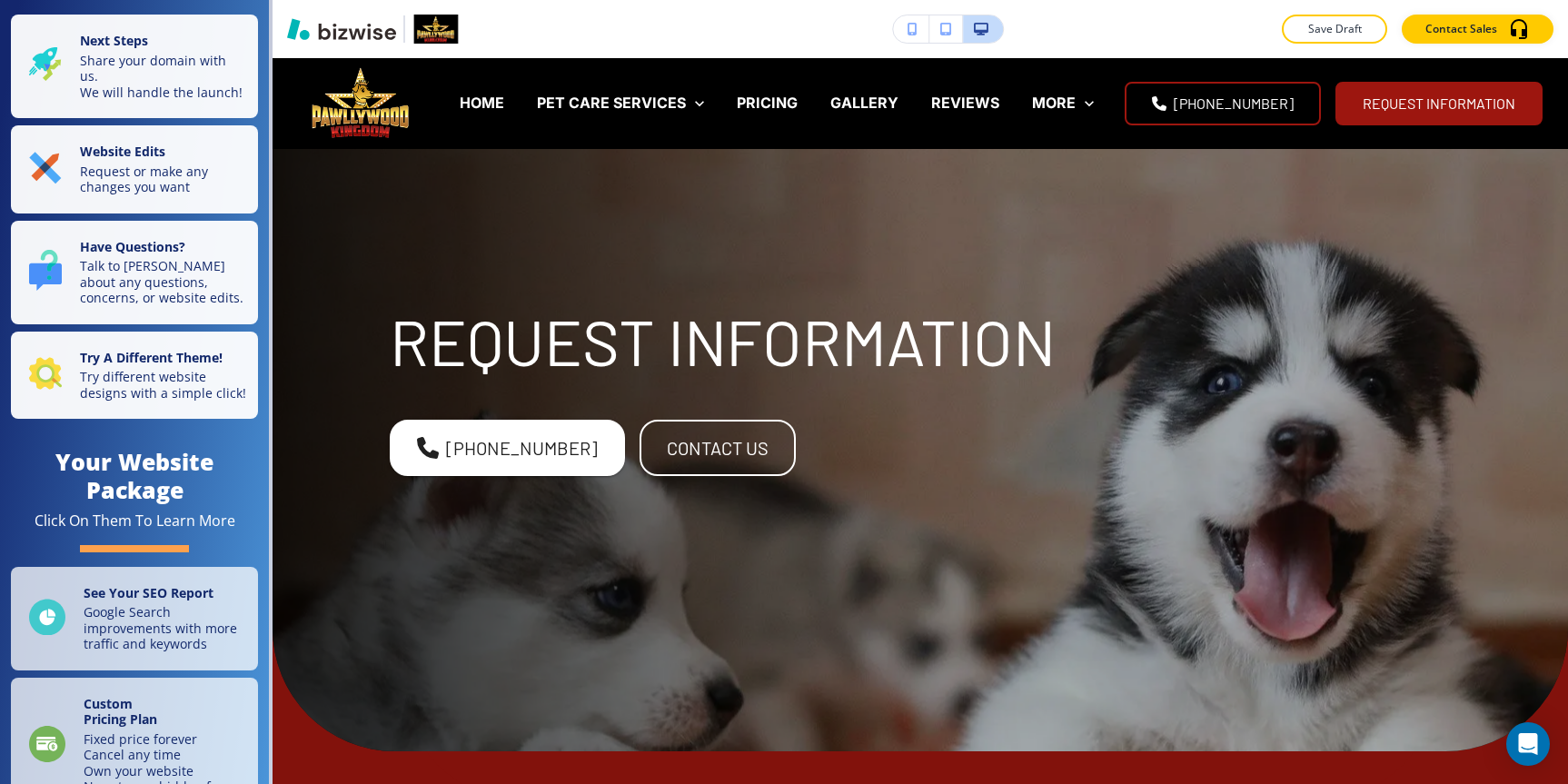
scroll to position [32, 0]
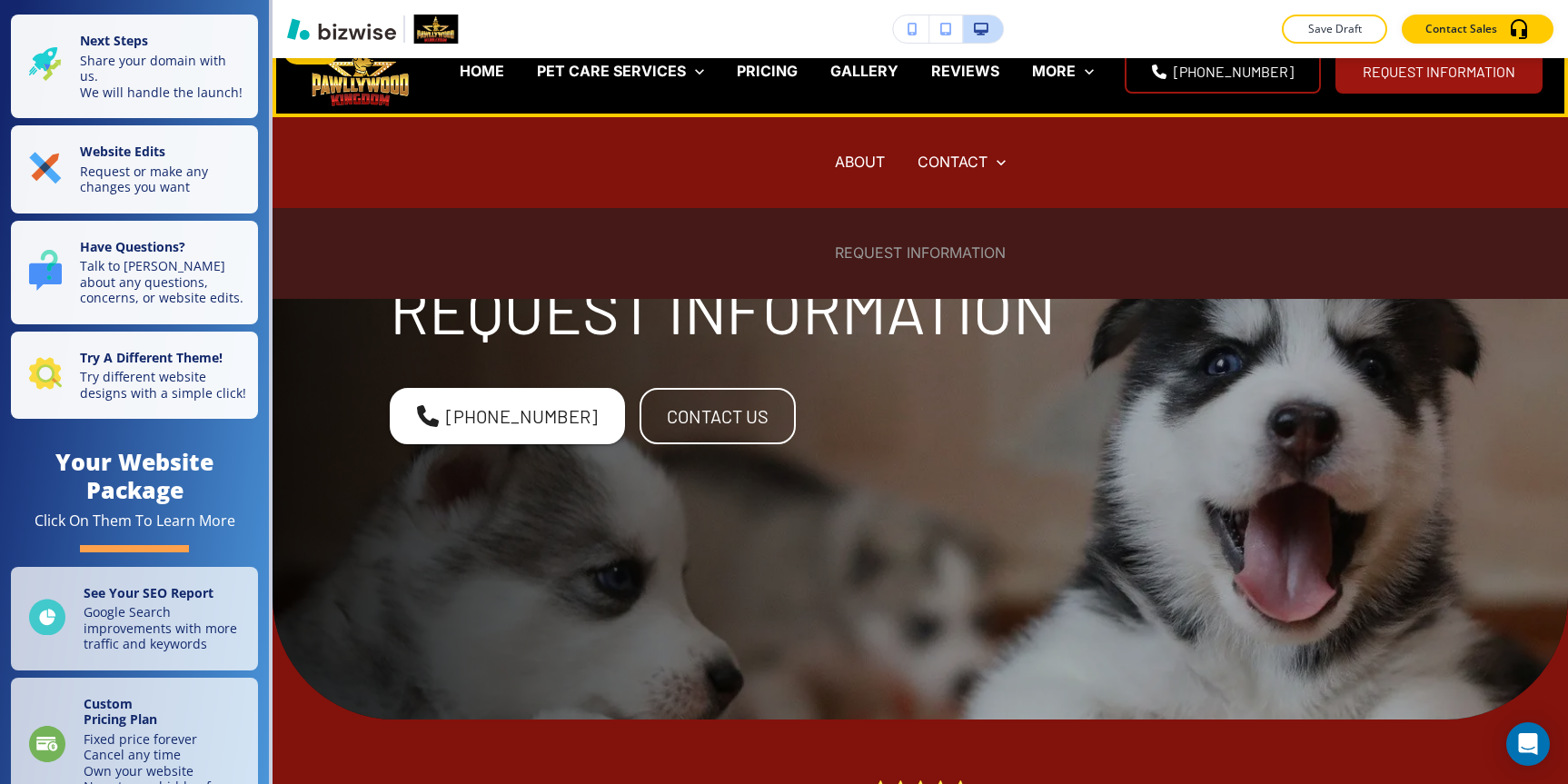
click at [925, 249] on p "REQUEST INFORMATION" at bounding box center [919, 253] width 170 height 21
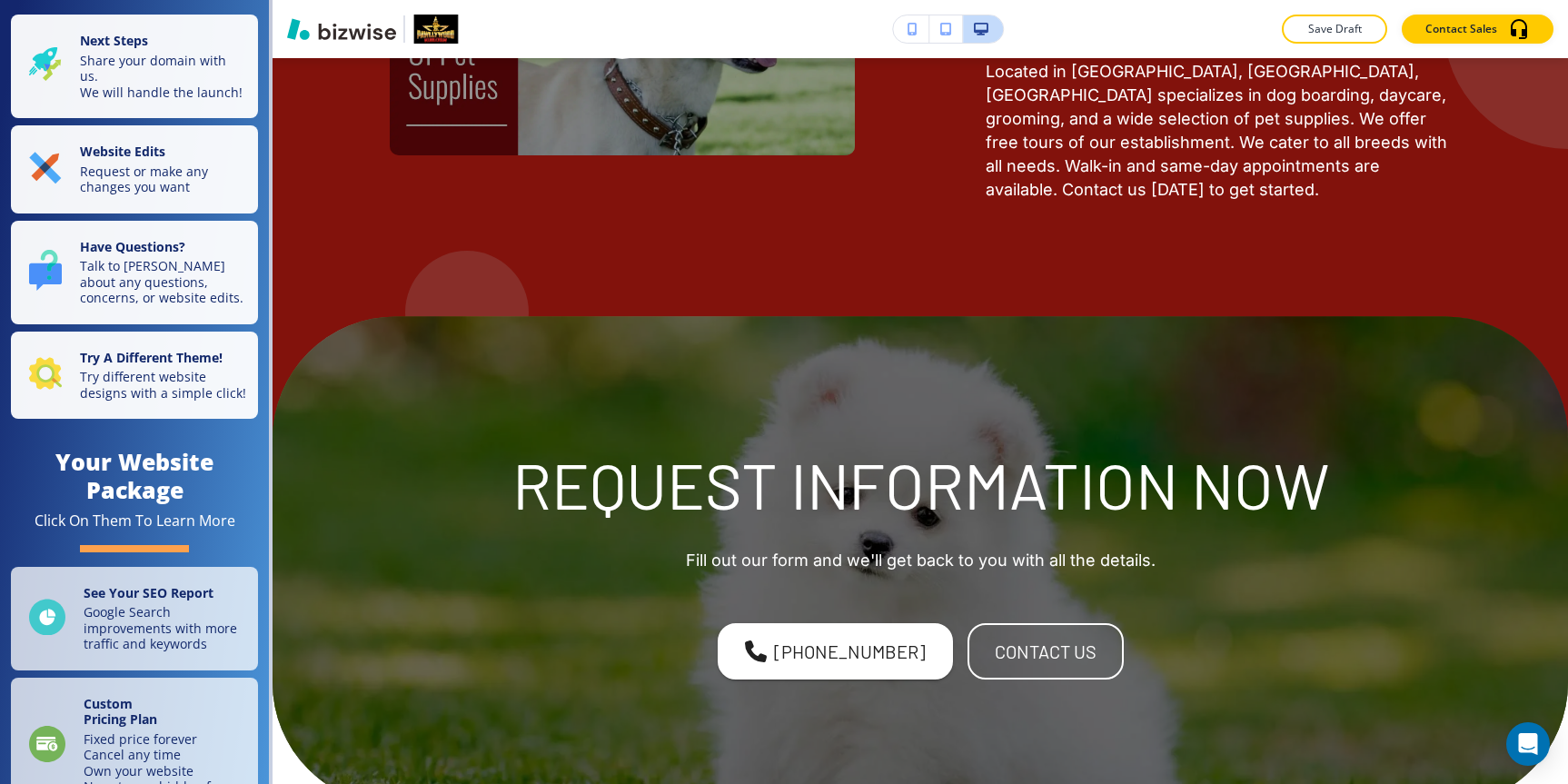
scroll to position [0, 0]
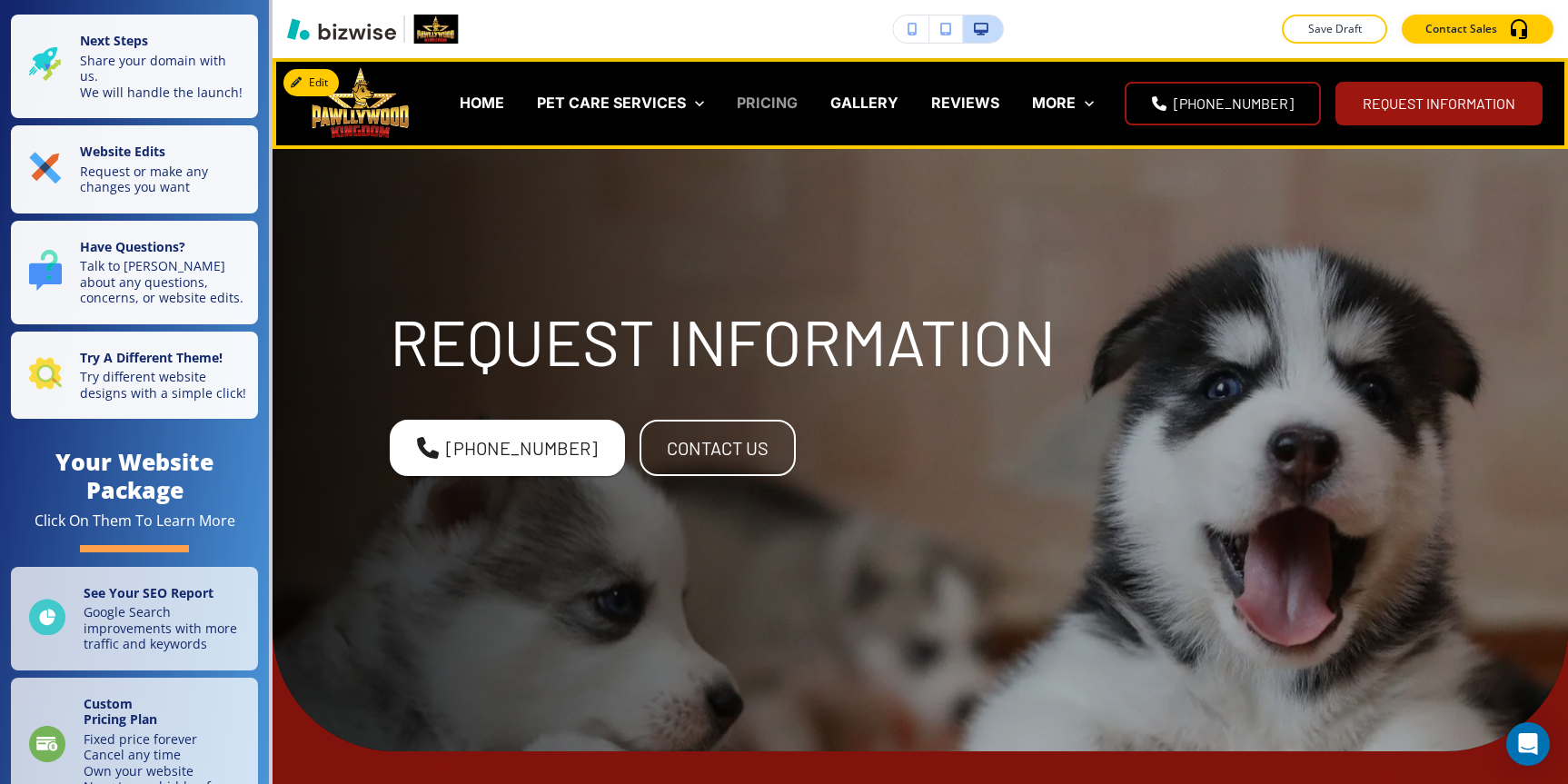
click at [795, 109] on p "PRICING" at bounding box center [767, 103] width 61 height 21
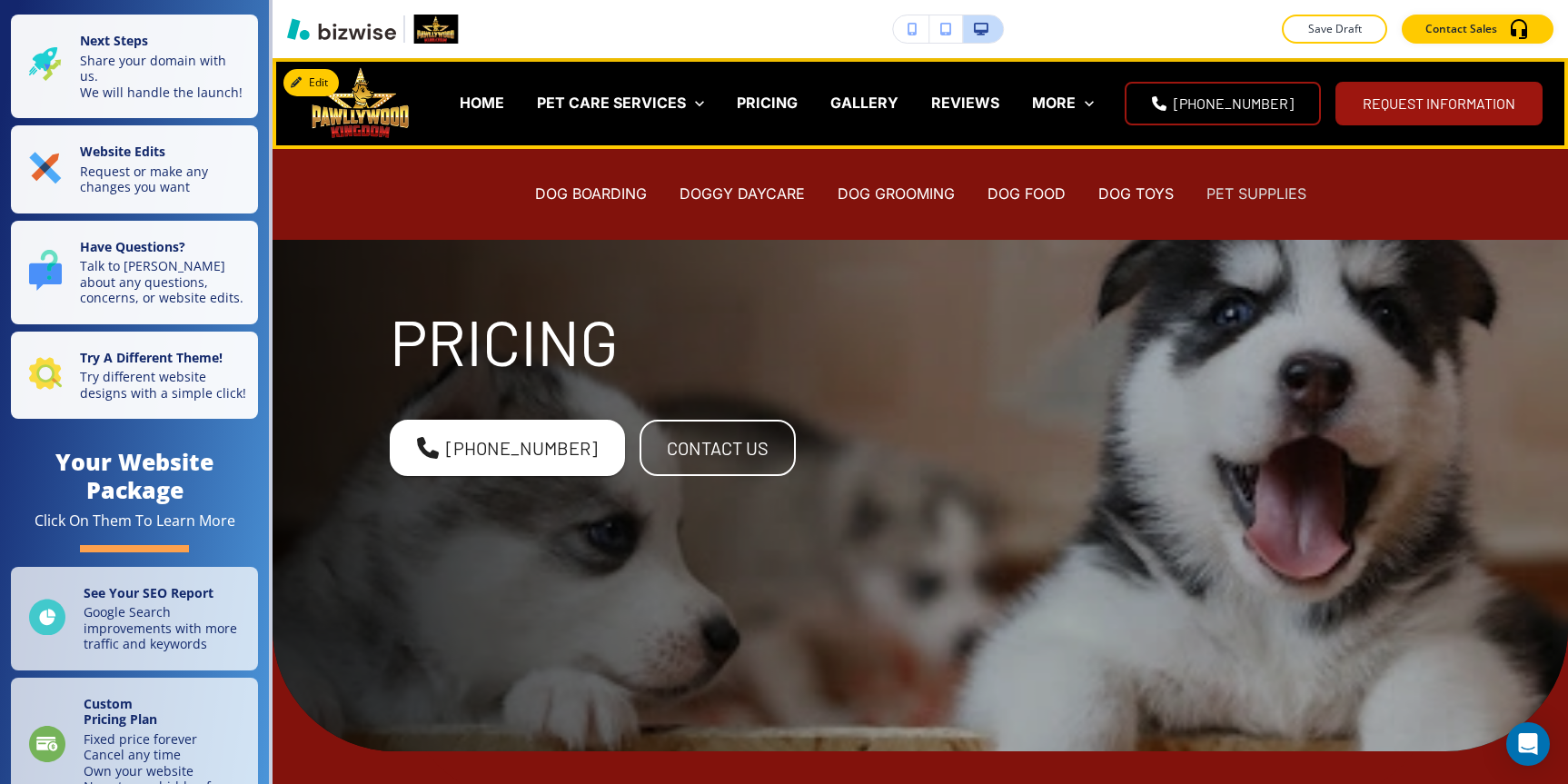
click at [1250, 198] on p "PET SUPPLIES" at bounding box center [1256, 193] width 100 height 21
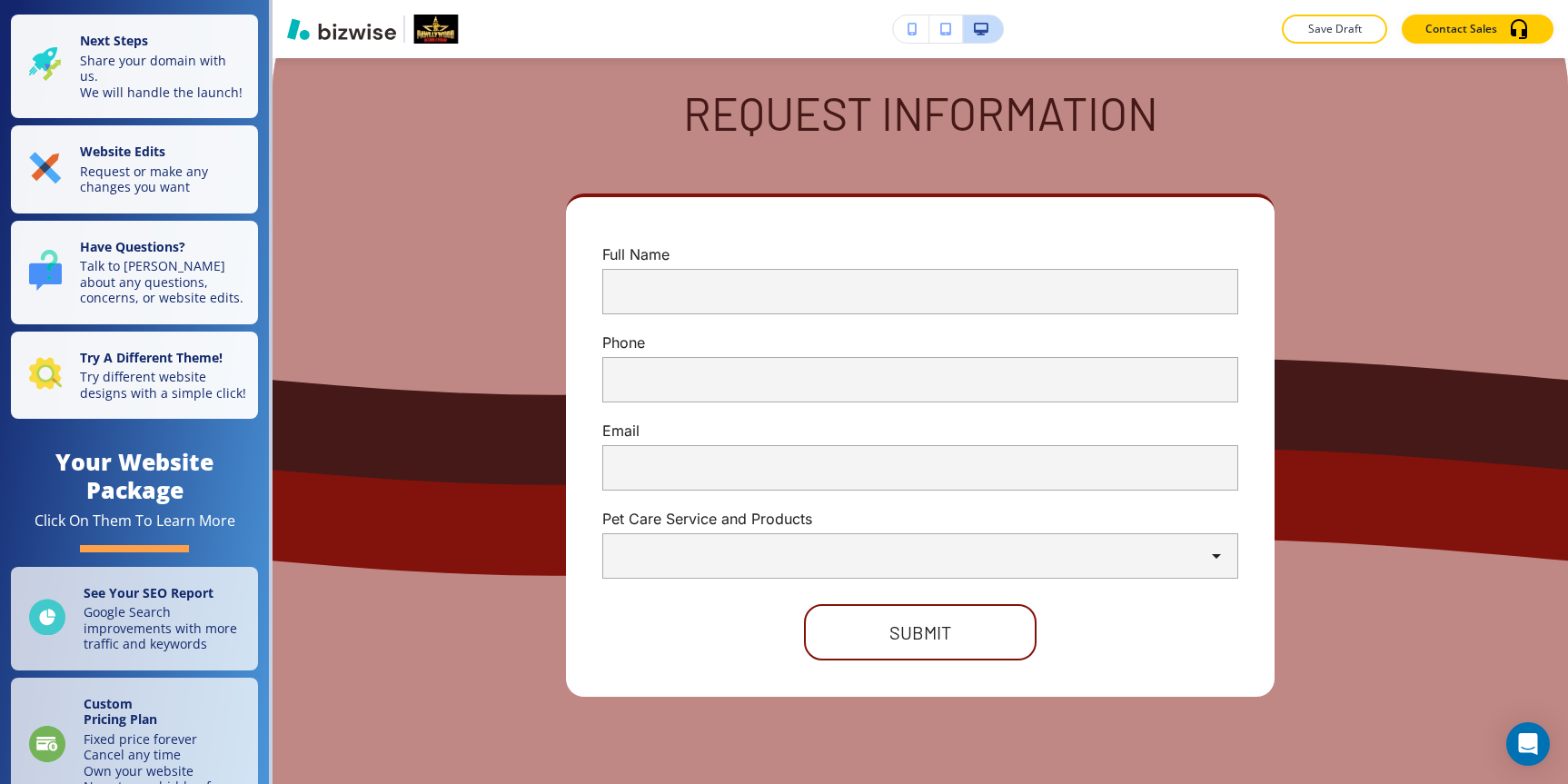
scroll to position [8195, 0]
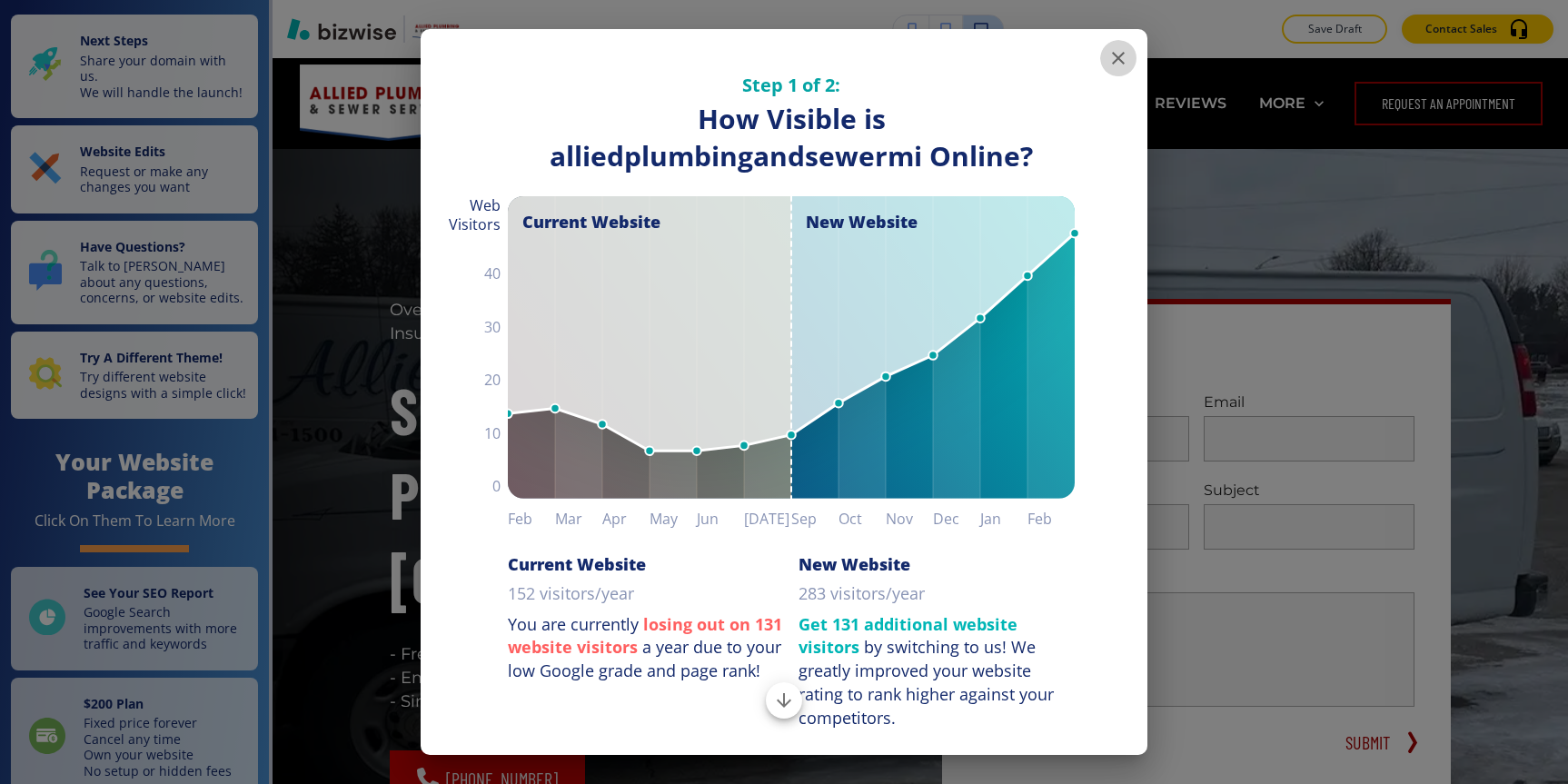
click at [1113, 59] on icon "button" at bounding box center [1118, 58] width 22 height 22
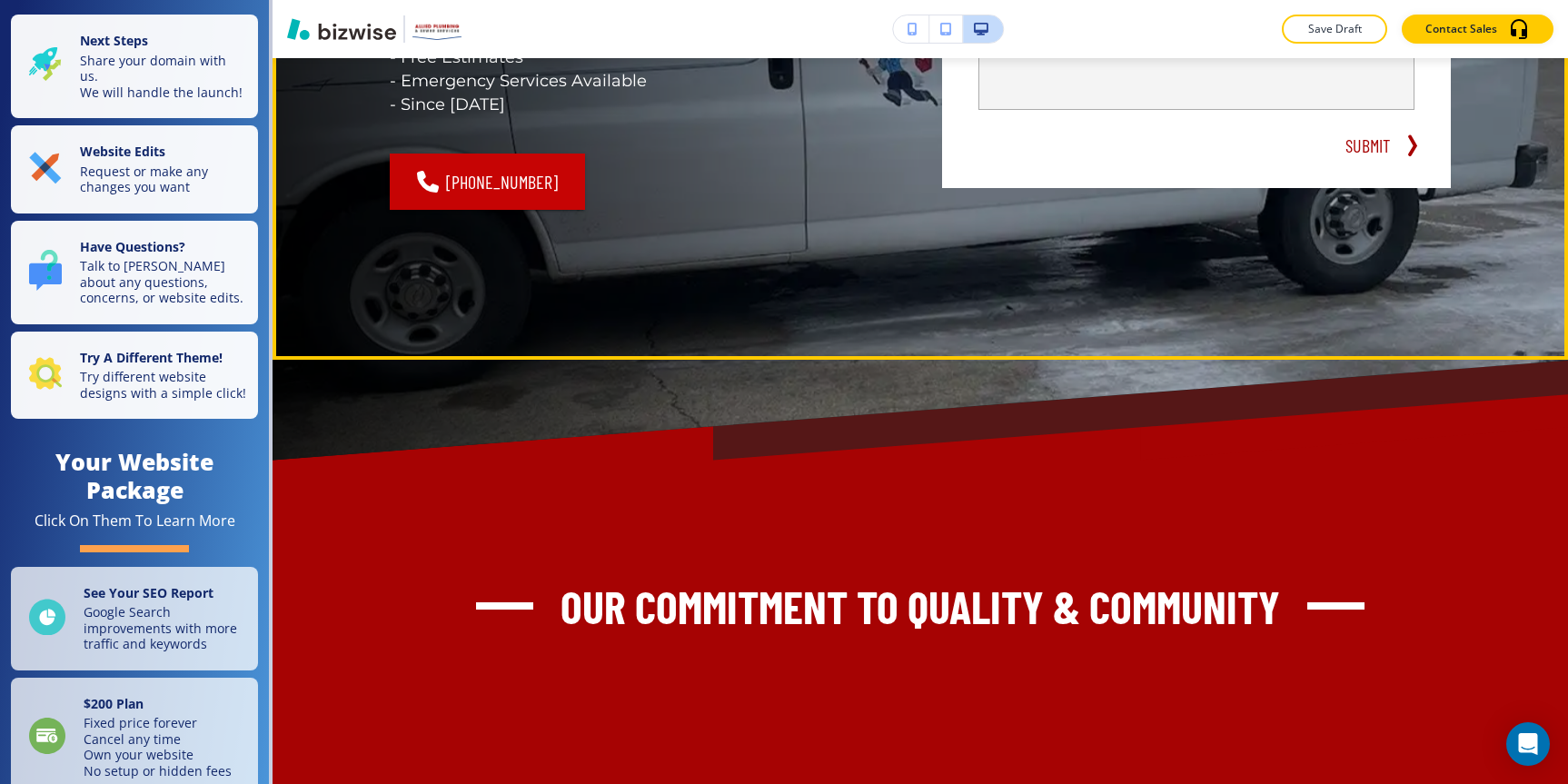
scroll to position [611, 0]
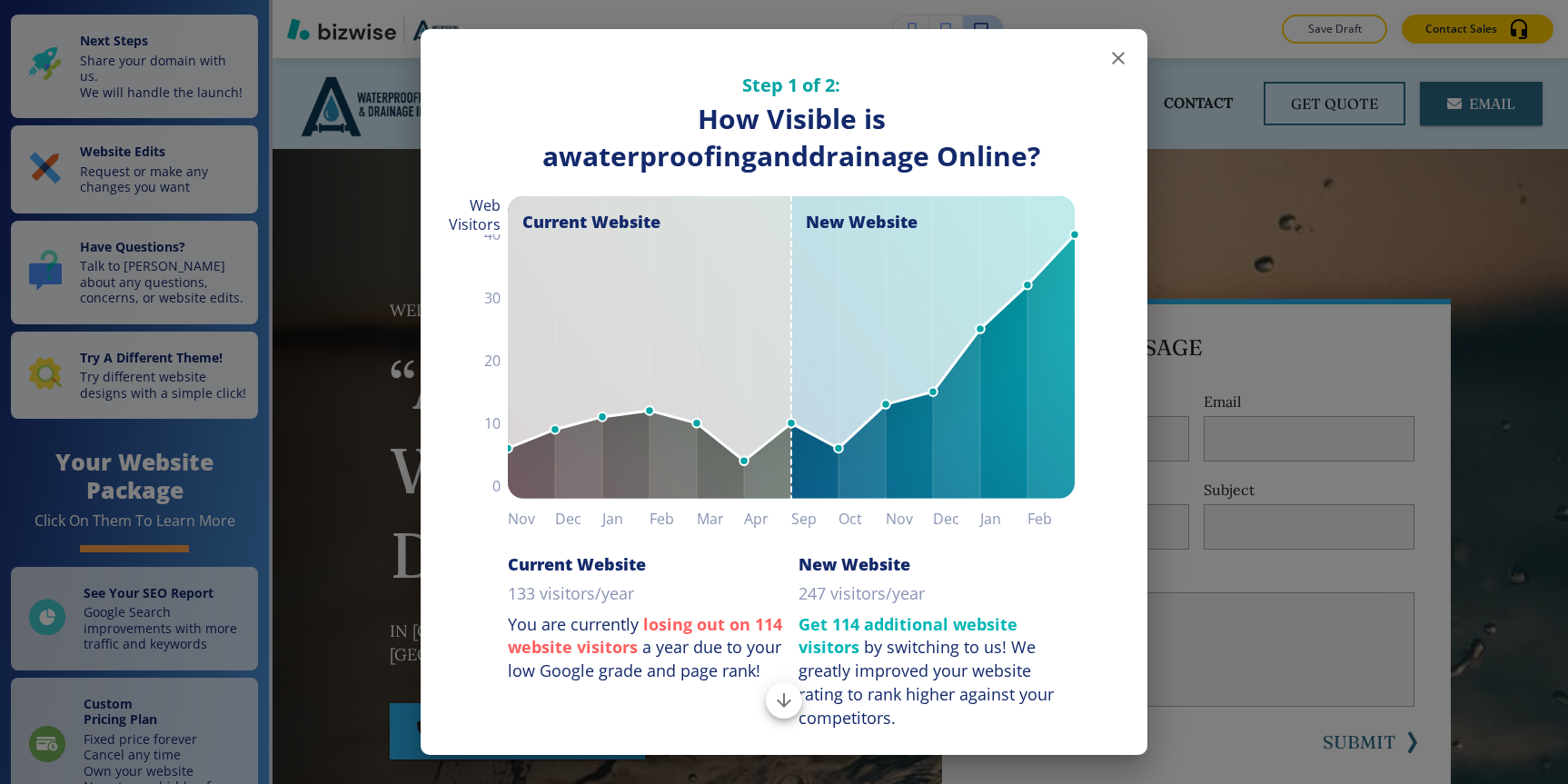
click at [1112, 58] on icon "button" at bounding box center [1118, 58] width 22 height 22
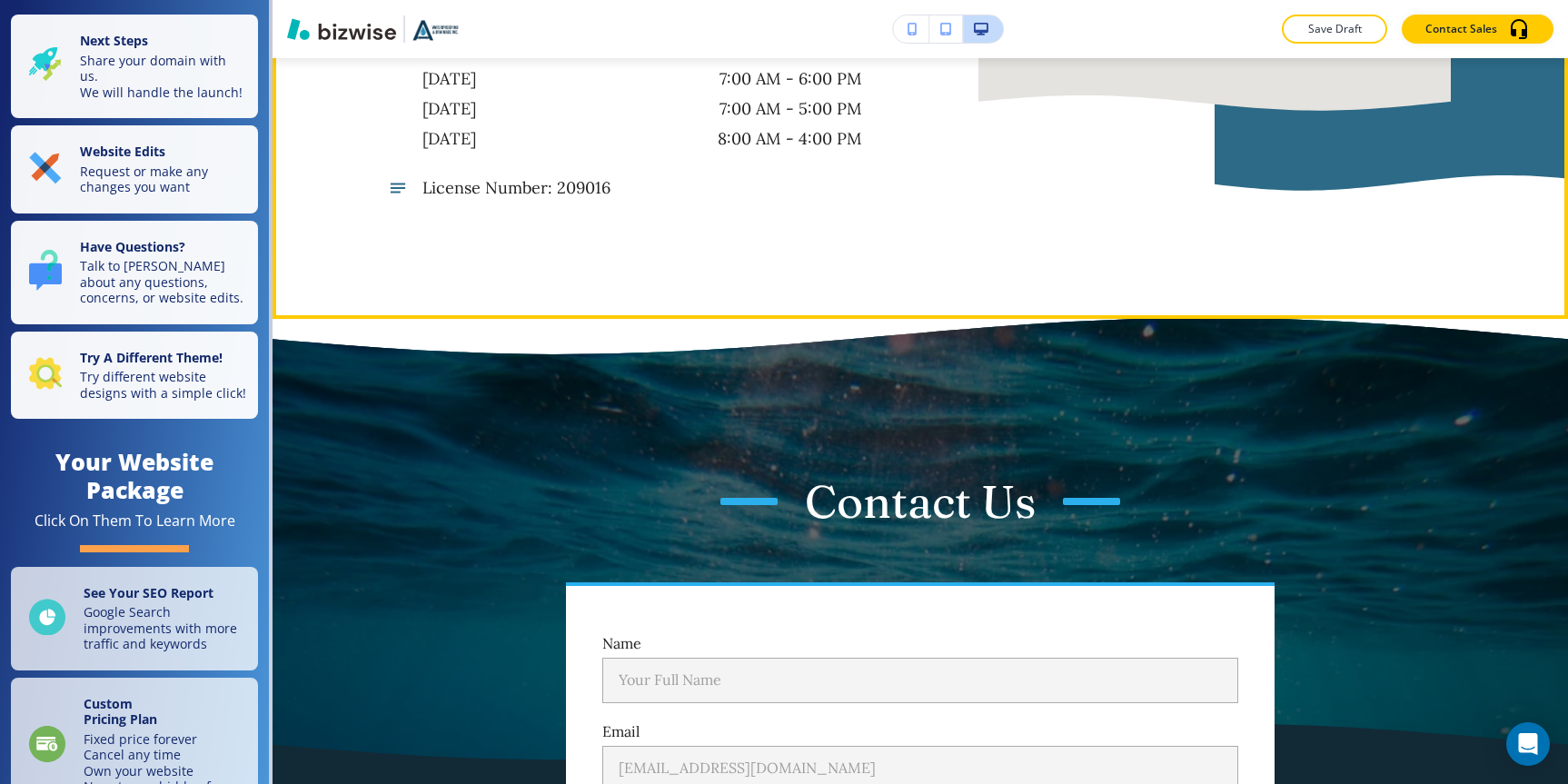
scroll to position [14568, 0]
